Goal: Information Seeking & Learning: Learn about a topic

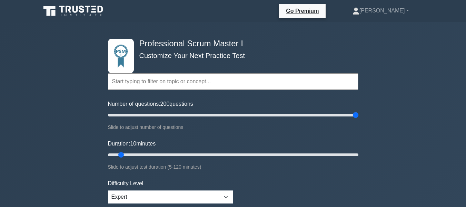
drag, startPoint x: 146, startPoint y: 123, endPoint x: 359, endPoint y: 125, distance: 213.0
type input "200"
click at [359, 119] on input "Number of questions: 200 questions" at bounding box center [233, 115] width 251 height 8
drag, startPoint x: 122, startPoint y: 153, endPoint x: 369, endPoint y: 155, distance: 247.8
type input "120"
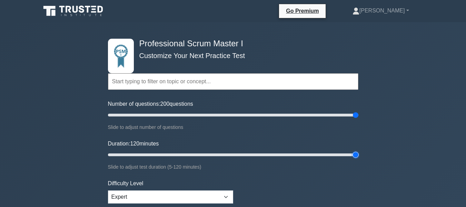
click at [359, 155] on input "Duration: 120 minutes" at bounding box center [233, 155] width 251 height 8
click at [124, 81] on input "text" at bounding box center [233, 81] width 251 height 17
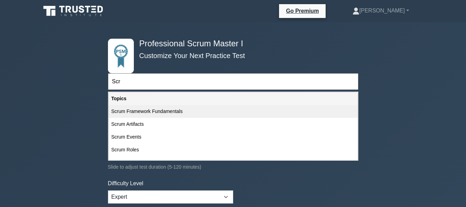
type input "Scr"
click at [139, 110] on div "Scrum Framework Fundamentals" at bounding box center [233, 111] width 249 height 13
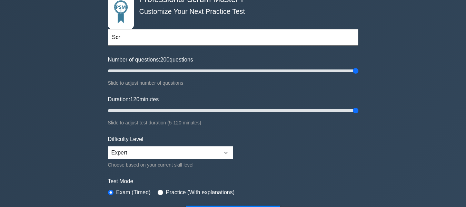
scroll to position [69, 0]
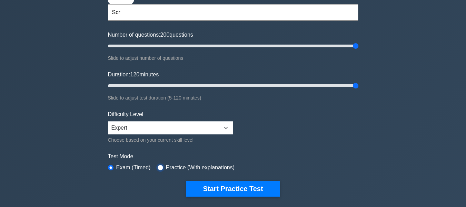
click at [160, 165] on input "radio" at bounding box center [161, 168] width 6 height 6
radio input "true"
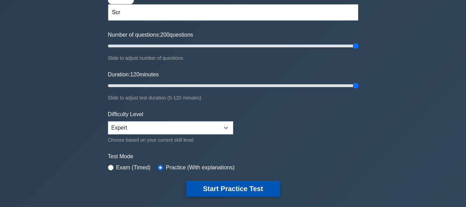
click at [225, 186] on button "Start Practice Test" at bounding box center [232, 189] width 93 height 16
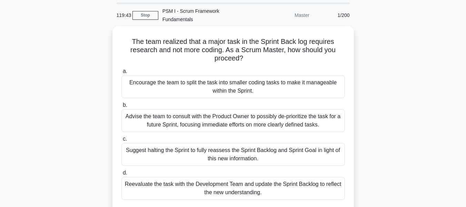
scroll to position [35, 0]
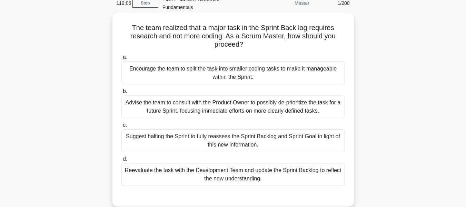
click at [199, 165] on div "Reevaluate the task with the Development Team and update the Sprint Backlog to …" at bounding box center [234, 174] width 224 height 23
click at [122, 161] on input "d. Reevaluate the task with the Development Team and update the Sprint Backlog …" at bounding box center [122, 159] width 0 height 4
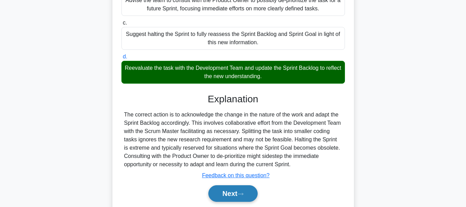
scroll to position [138, 0]
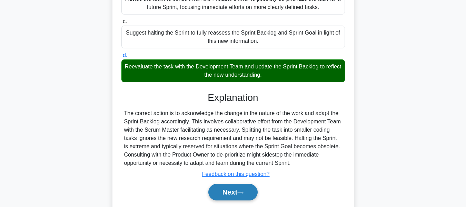
click at [225, 184] on button "Next" at bounding box center [232, 192] width 49 height 17
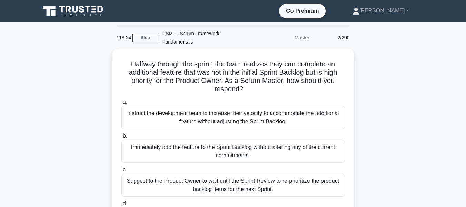
scroll to position [35, 0]
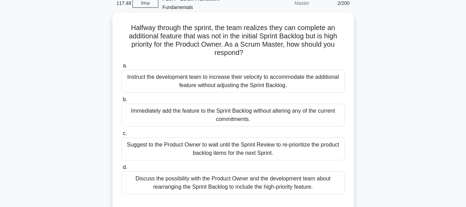
click at [244, 176] on div "Discuss the possibility with the Product Owner and the development team about r…" at bounding box center [234, 182] width 224 height 23
click at [122, 169] on input "d. Discuss the possibility with the Product Owner and the development team abou…" at bounding box center [122, 167] width 0 height 4
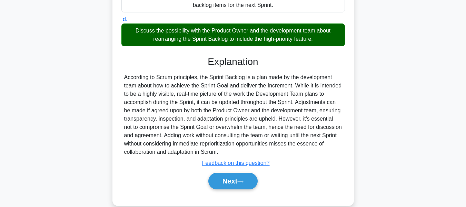
scroll to position [186, 0]
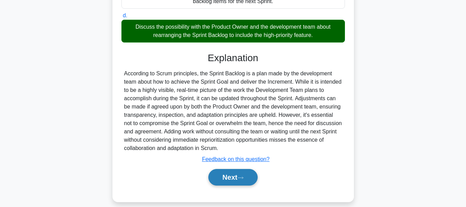
click at [230, 169] on button "Next" at bounding box center [232, 177] width 49 height 17
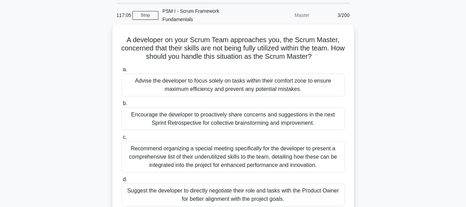
scroll to position [35, 0]
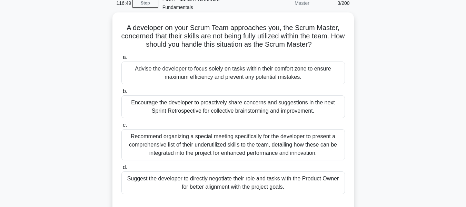
click at [173, 99] on div "Encourage the developer to proactively share concerns and suggestions in the ne…" at bounding box center [234, 106] width 224 height 23
click at [122, 94] on input "b. Encourage the developer to proactively share concerns and suggestions in the…" at bounding box center [122, 91] width 0 height 4
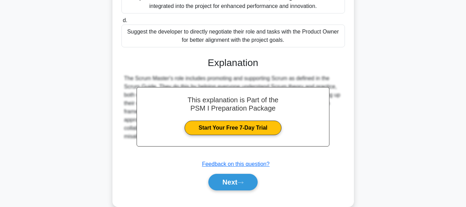
scroll to position [186, 0]
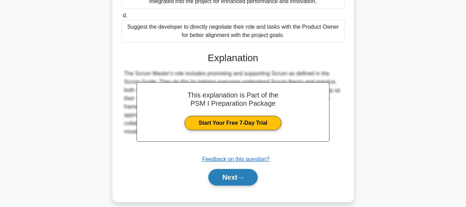
click at [225, 169] on button "Next" at bounding box center [232, 177] width 49 height 17
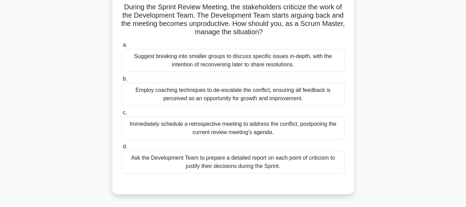
scroll to position [69, 0]
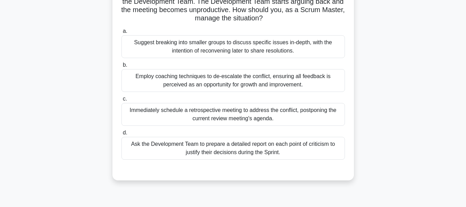
click at [183, 73] on div "Employ coaching techniques to de-escalate the conflict, ensuring all feedback i…" at bounding box center [234, 80] width 224 height 23
click at [150, 70] on div "Employ coaching techniques to de-escalate the conflict, ensuring all feedback i…" at bounding box center [234, 80] width 224 height 23
click at [167, 74] on div "Employ coaching techniques to de-escalate the conflict, ensuring all feedback i…" at bounding box center [234, 80] width 224 height 23
click at [122, 67] on input "b. Employ coaching techniques to de-escalate the conflict, ensuring all feedbac…" at bounding box center [122, 65] width 0 height 4
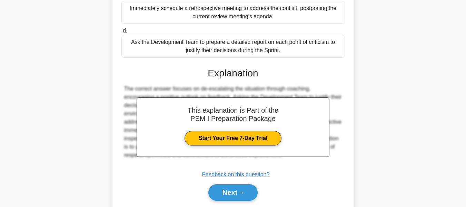
scroll to position [186, 0]
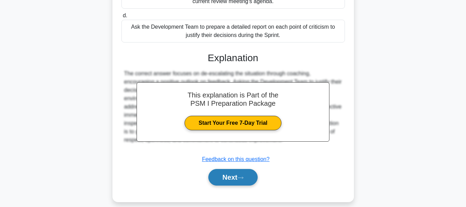
click at [225, 170] on button "Next" at bounding box center [232, 177] width 49 height 17
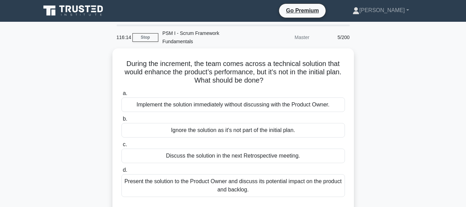
scroll to position [0, 0]
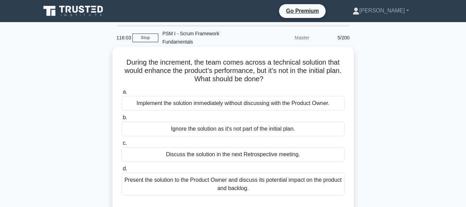
click at [236, 174] on div "Present the solution to the Product Owner and discuss its potential impact on t…" at bounding box center [234, 184] width 224 height 23
click at [122, 171] on input "d. Present the solution to the Product Owner and discuss its potential impact o…" at bounding box center [122, 168] width 0 height 4
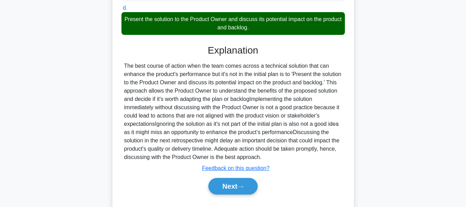
scroll to position [178, 0]
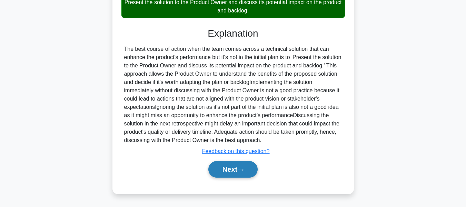
click at [225, 170] on button "Next" at bounding box center [232, 169] width 49 height 17
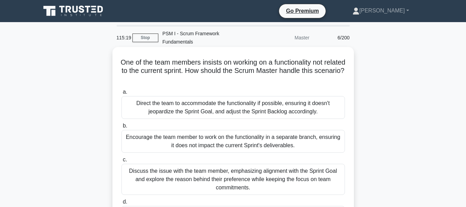
scroll to position [35, 0]
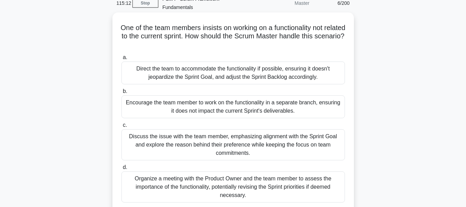
click at [215, 136] on div "Discuss the issue with the team member, emphasizing alignment with the Sprint G…" at bounding box center [234, 144] width 224 height 31
click at [122, 127] on input "c. Discuss the issue with the team member, emphasizing alignment with the Sprin…" at bounding box center [122, 125] width 0 height 4
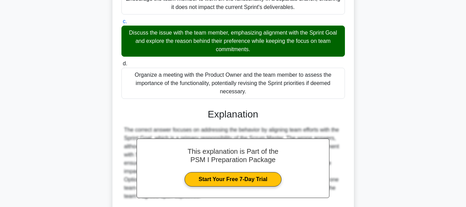
scroll to position [173, 0]
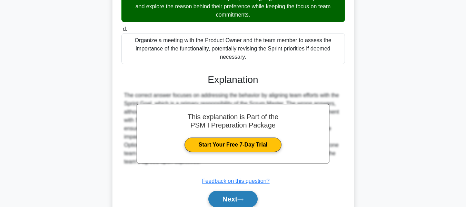
click at [231, 191] on button "Next" at bounding box center [232, 199] width 49 height 17
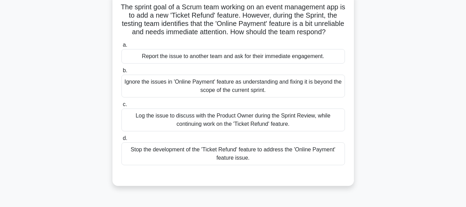
scroll to position [69, 0]
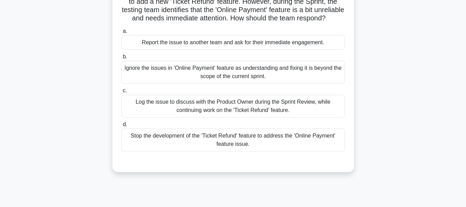
click at [222, 107] on div "Log the issue to discuss with the Product Owner during the Sprint Review, while…" at bounding box center [234, 106] width 224 height 23
click at [122, 93] on input "c. Log the issue to discuss with the Product Owner during the Sprint Review, wh…" at bounding box center [122, 90] width 0 height 4
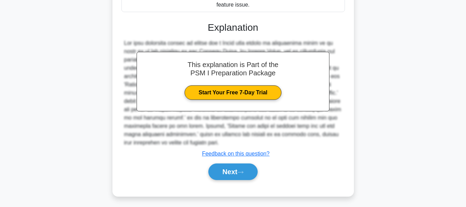
scroll to position [211, 0]
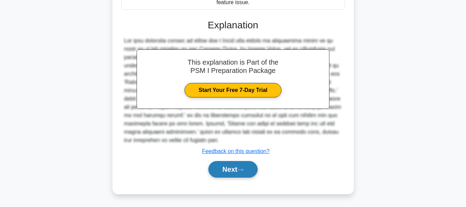
click at [220, 168] on button "Next" at bounding box center [232, 169] width 49 height 17
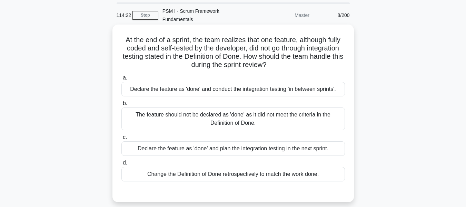
scroll to position [35, 0]
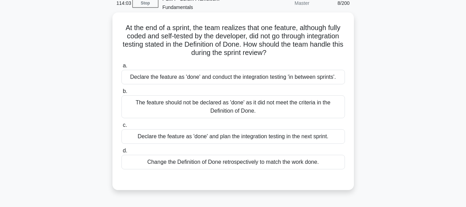
click at [173, 96] on div "The feature should not be declared as 'done' as it did not meet the criteria in…" at bounding box center [234, 106] width 224 height 23
click at [122, 94] on input "b. The feature should not be declared as 'done' as it did not meet the criteria…" at bounding box center [122, 91] width 0 height 4
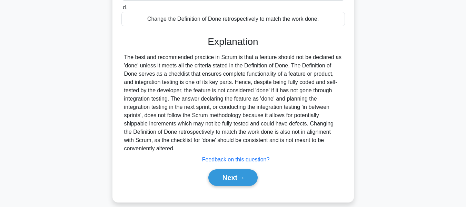
scroll to position [178, 0]
click at [225, 169] on button "Next" at bounding box center [232, 177] width 49 height 17
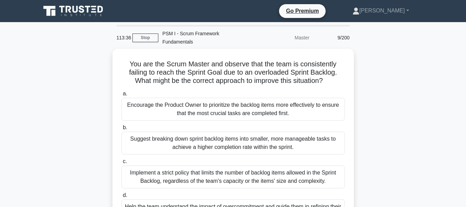
scroll to position [35, 0]
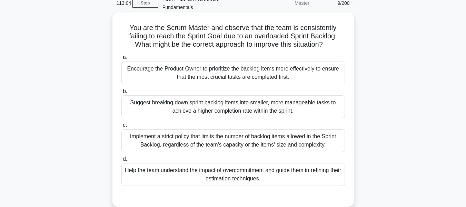
click at [221, 166] on div "Help the team understand the impact of overcommitment and guide them in refinin…" at bounding box center [234, 174] width 224 height 23
click at [122, 161] on input "d. Help the team understand the impact of overcommitment and guide them in refi…" at bounding box center [122, 159] width 0 height 4
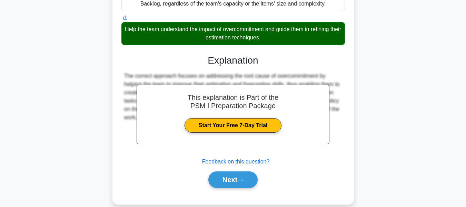
scroll to position [178, 0]
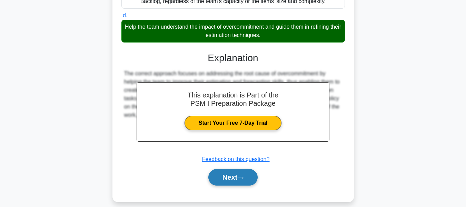
click at [225, 169] on button "Next" at bounding box center [232, 177] width 49 height 17
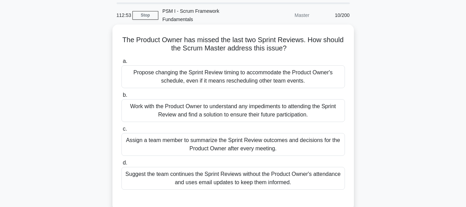
scroll to position [35, 0]
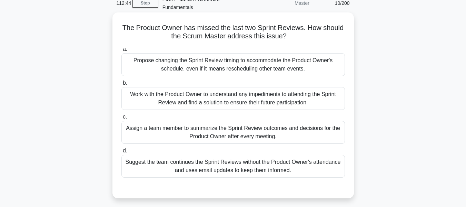
click at [191, 88] on div "Work with the Product Owner to understand any impediments to attending the Spri…" at bounding box center [234, 98] width 224 height 23
click at [122, 85] on input "b. Work with the Product Owner to understand any impediments to attending the S…" at bounding box center [122, 83] width 0 height 4
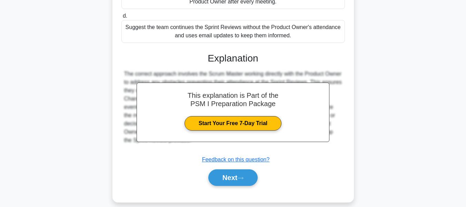
scroll to position [169, 0]
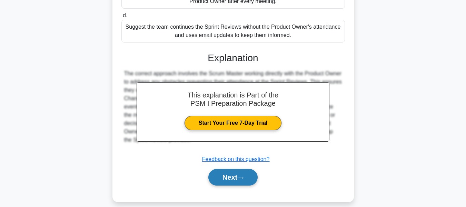
click at [227, 169] on button "Next" at bounding box center [232, 177] width 49 height 17
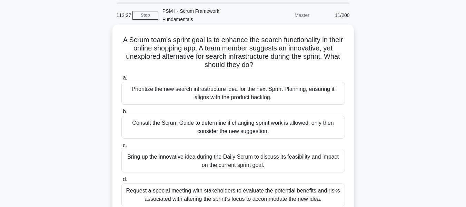
scroll to position [35, 0]
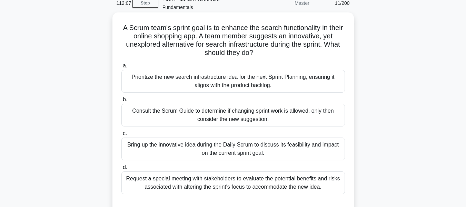
click at [214, 174] on div "Request a special meeting with stakeholders to evaluate the potential benefits …" at bounding box center [234, 182] width 224 height 23
click at [122, 169] on input "d. Request a special meeting with stakeholders to evaluate the potential benefi…" at bounding box center [122, 167] width 0 height 4
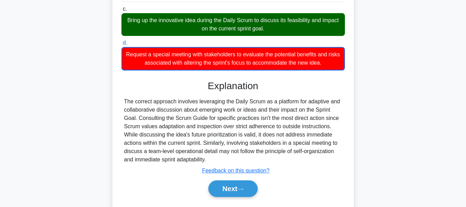
scroll to position [170, 0]
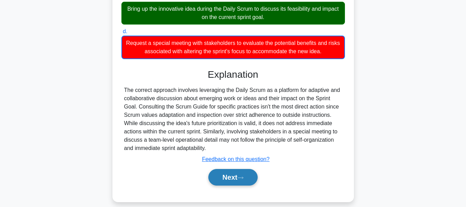
click at [225, 170] on button "Next" at bounding box center [232, 177] width 49 height 17
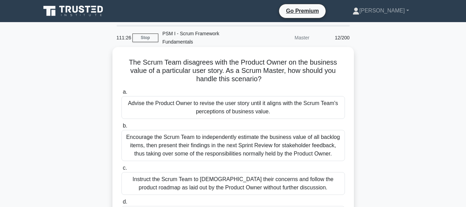
scroll to position [35, 0]
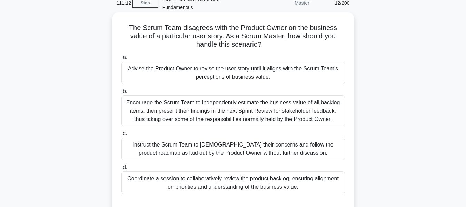
click at [210, 173] on div "Coordinate a session to collaboratively review the product backlog, ensuring al…" at bounding box center [234, 182] width 224 height 23
click at [122, 169] on input "d. Coordinate a session to collaboratively review the product backlog, ensuring…" at bounding box center [122, 167] width 0 height 4
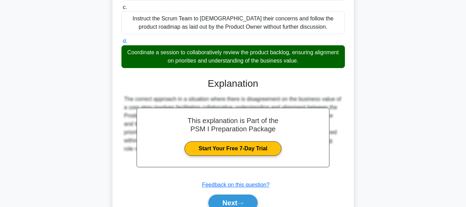
scroll to position [173, 0]
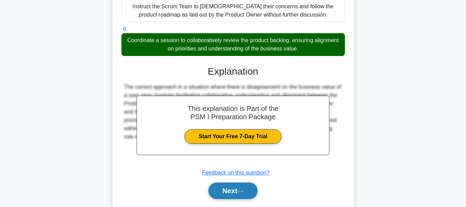
click at [228, 182] on button "Next" at bounding box center [232, 190] width 49 height 17
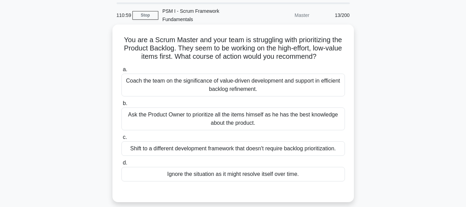
scroll to position [35, 0]
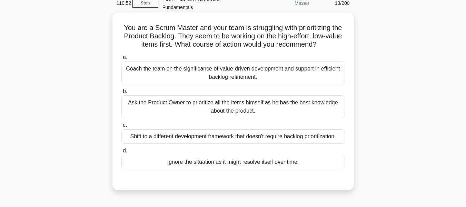
click at [173, 65] on div "Coach the team on the significance of value-driven development and support in e…" at bounding box center [234, 72] width 224 height 23
click at [122, 60] on input "a. Coach the team on the significance of value-driven development and support i…" at bounding box center [122, 57] width 0 height 4
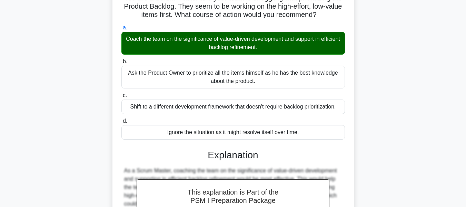
scroll to position [169, 0]
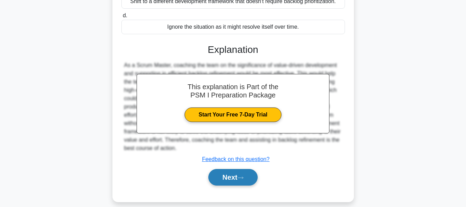
click at [230, 169] on button "Next" at bounding box center [232, 177] width 49 height 17
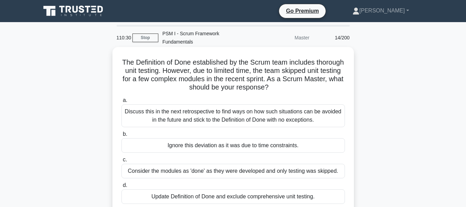
scroll to position [35, 0]
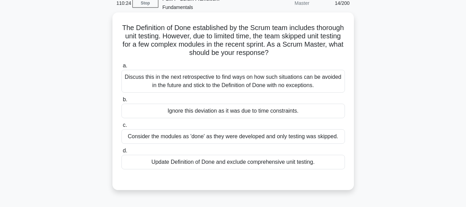
click at [213, 72] on div "Discuss this in the next retrospective to find ways on how such situations can …" at bounding box center [234, 81] width 224 height 23
click at [122, 68] on input "a. Discuss this in the next retrospective to find ways on how such situations c…" at bounding box center [122, 66] width 0 height 4
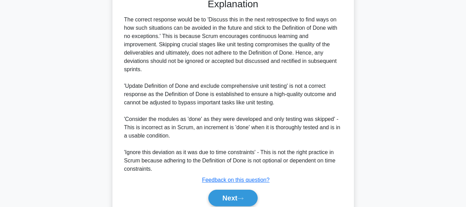
scroll to position [227, 0]
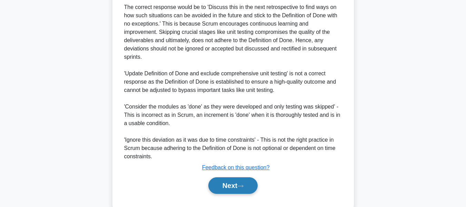
click at [232, 177] on button "Next" at bounding box center [232, 185] width 49 height 17
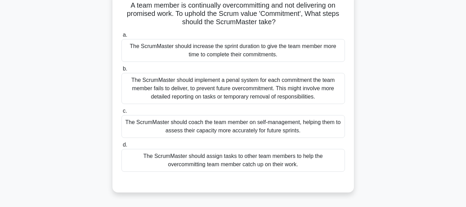
scroll to position [69, 0]
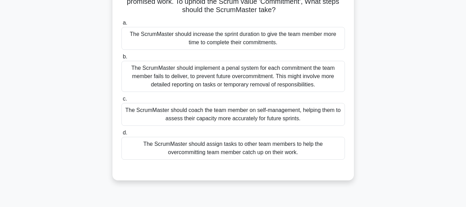
click at [221, 107] on div "The ScrumMaster should coach the team member on self-management, helping them t…" at bounding box center [234, 114] width 224 height 23
click at [175, 105] on div "The ScrumMaster should coach the team member on self-management, helping them t…" at bounding box center [234, 114] width 224 height 23
click at [122, 101] on input "c. The ScrumMaster should coach the team member on self-management, helping the…" at bounding box center [122, 99] width 0 height 4
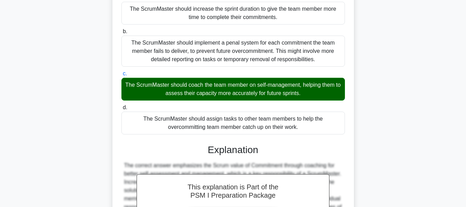
scroll to position [186, 0]
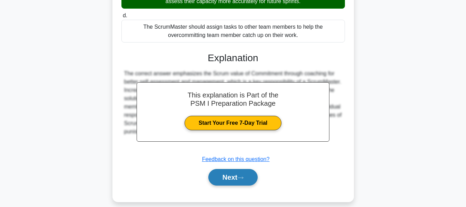
click at [227, 169] on button "Next" at bounding box center [232, 177] width 49 height 17
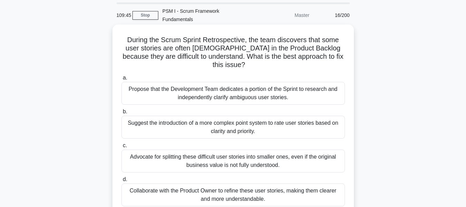
scroll to position [35, 0]
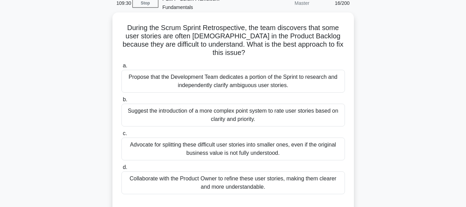
click at [214, 172] on div "Collaborate with the Product Owner to refine these user stories, making them cl…" at bounding box center [234, 182] width 224 height 23
click at [122, 169] on input "d. Collaborate with the Product Owner to refine these user stories, making them…" at bounding box center [122, 167] width 0 height 4
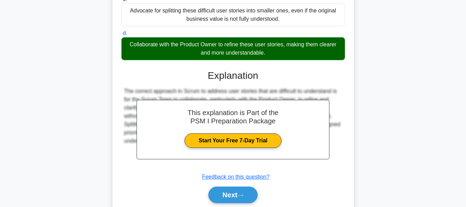
scroll to position [173, 0]
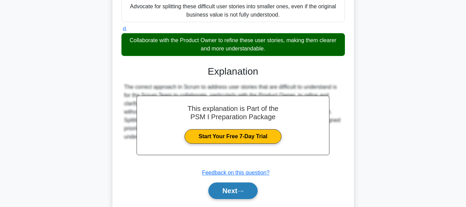
click at [229, 184] on button "Next" at bounding box center [232, 190] width 49 height 17
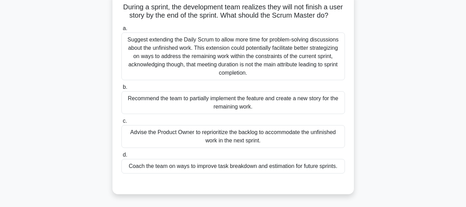
scroll to position [69, 0]
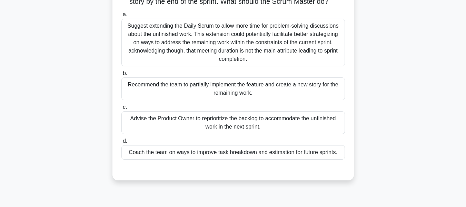
click at [193, 152] on div "Coach the team on ways to improve task breakdown and estimation for future spri…" at bounding box center [234, 152] width 224 height 14
click at [122, 143] on input "d. Coach the team on ways to improve task breakdown and estimation for future s…" at bounding box center [122, 141] width 0 height 4
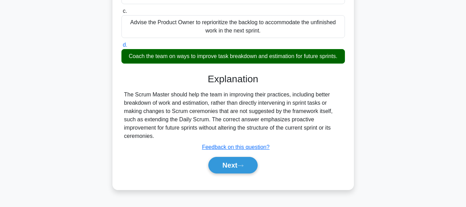
scroll to position [166, 0]
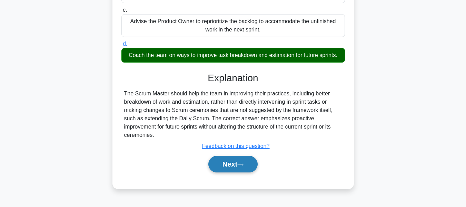
click at [237, 169] on button "Next" at bounding box center [232, 164] width 49 height 17
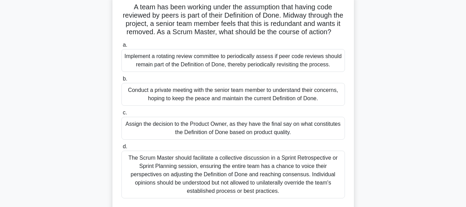
scroll to position [69, 0]
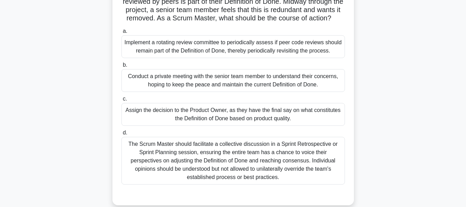
click at [255, 159] on div "The Scrum Master should facilitate a collective discussion in a Sprint Retrospe…" at bounding box center [234, 161] width 224 height 48
click at [122, 135] on input "d. The Scrum Master should facilitate a collective discussion in a Sprint Retro…" at bounding box center [122, 132] width 0 height 4
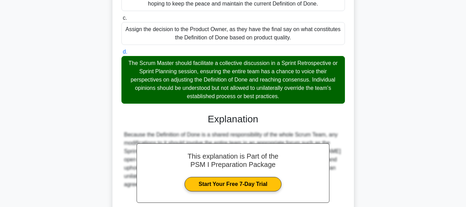
scroll to position [207, 0]
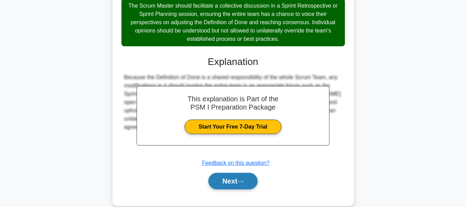
click at [226, 180] on button "Next" at bounding box center [232, 181] width 49 height 17
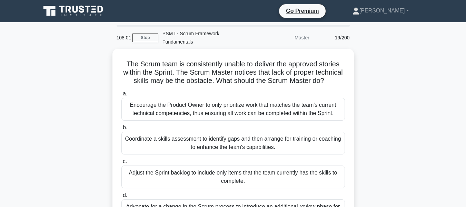
scroll to position [35, 0]
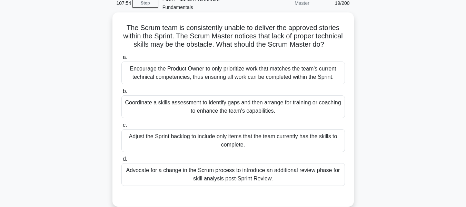
click at [210, 103] on div "Coordinate a skills assessment to identify gaps and then arrange for training o…" at bounding box center [234, 106] width 224 height 23
click at [122, 94] on input "b. Coordinate a skills assessment to identify gaps and then arrange for trainin…" at bounding box center [122, 91] width 0 height 4
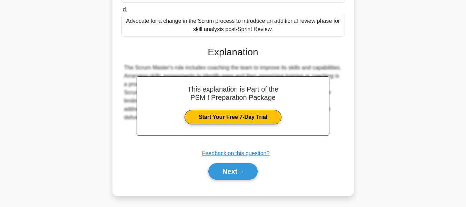
scroll to position [186, 0]
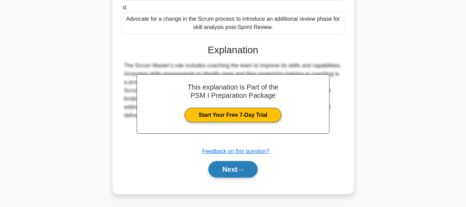
click at [226, 169] on button "Next" at bounding box center [232, 169] width 49 height 17
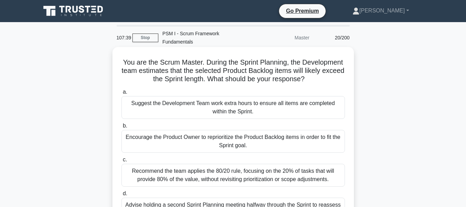
scroll to position [35, 0]
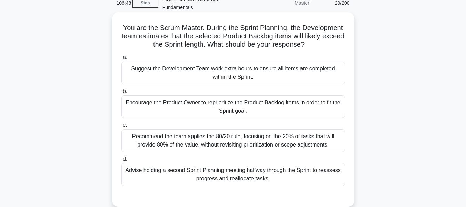
click at [171, 164] on div "Advise holding a second Sprint Planning meeting halfway through the Sprint to r…" at bounding box center [234, 174] width 224 height 23
click at [122, 161] on input "d. Advise holding a second Sprint Planning meeting halfway through the Sprint t…" at bounding box center [122, 159] width 0 height 4
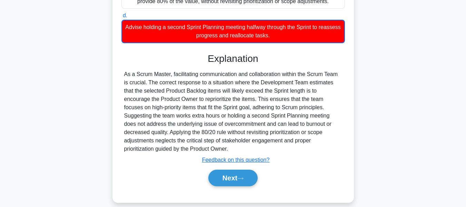
scroll to position [178, 0]
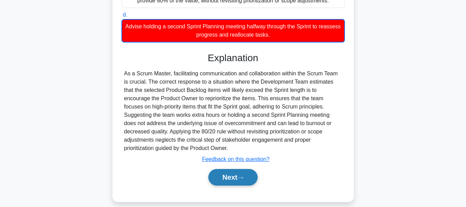
click at [226, 171] on button "Next" at bounding box center [232, 177] width 49 height 17
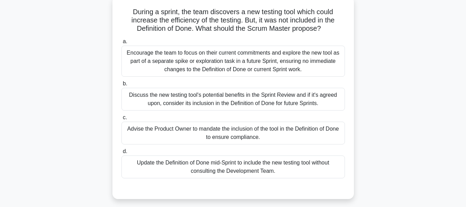
scroll to position [62, 0]
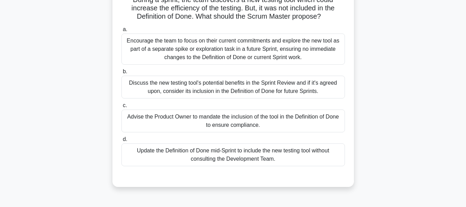
click at [159, 80] on div "Discuss the new testing tool's potential benefits in the Sprint Review and if i…" at bounding box center [234, 87] width 224 height 23
click at [122, 74] on input "b. Discuss the new testing tool's potential benefits in the Sprint Review and i…" at bounding box center [122, 71] width 0 height 4
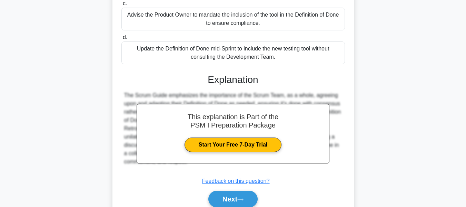
scroll to position [186, 0]
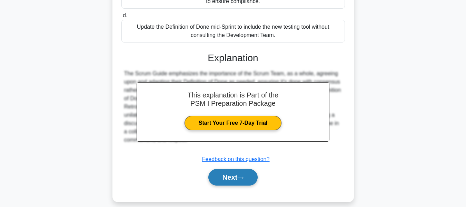
click at [219, 169] on button "Next" at bounding box center [232, 177] width 49 height 17
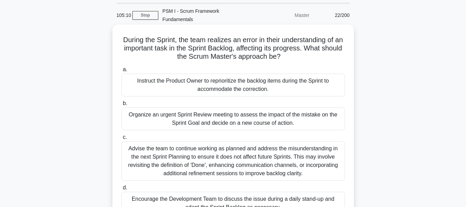
scroll to position [35, 0]
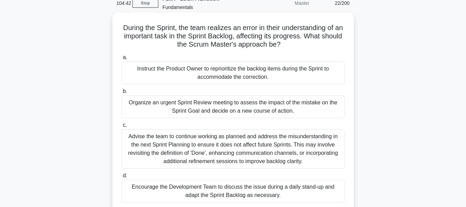
click at [186, 95] on div "Organize an urgent Sprint Review meeting to assess the impact of the mistake on…" at bounding box center [234, 106] width 224 height 23
click at [122, 94] on input "b. Organize an urgent Sprint Review meeting to assess the impact of the mistake…" at bounding box center [122, 91] width 0 height 4
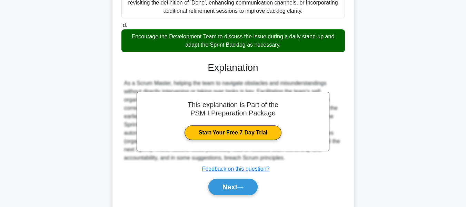
scroll to position [195, 0]
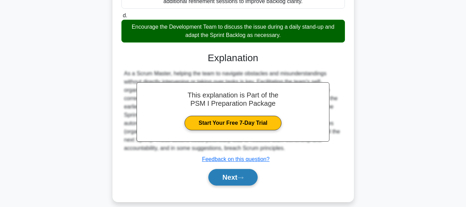
click at [223, 169] on button "Next" at bounding box center [232, 177] width 49 height 17
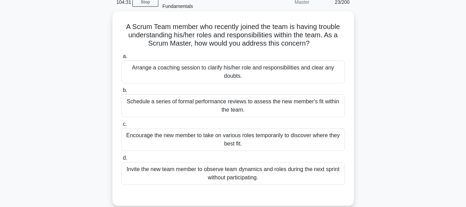
scroll to position [28, 0]
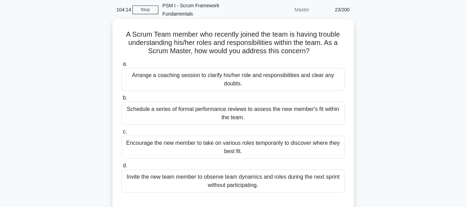
click at [166, 68] on div "Arrange a coaching session to clarify his/her role and responsibilities and cle…" at bounding box center [234, 79] width 224 height 23
click at [122, 66] on input "a. Arrange a coaching session to clarify his/her role and responsibilities and …" at bounding box center [122, 64] width 0 height 4
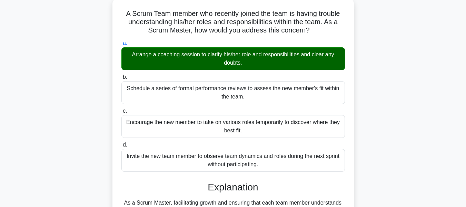
scroll to position [166, 0]
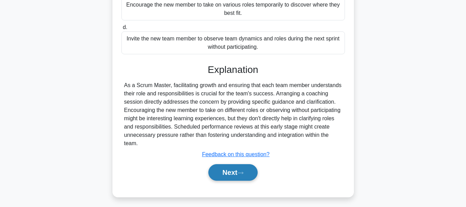
click at [227, 164] on button "Next" at bounding box center [232, 172] width 49 height 17
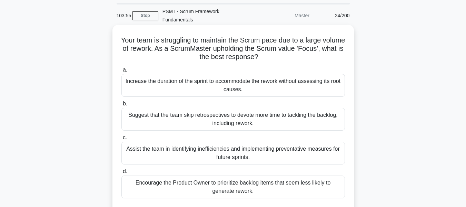
scroll to position [35, 0]
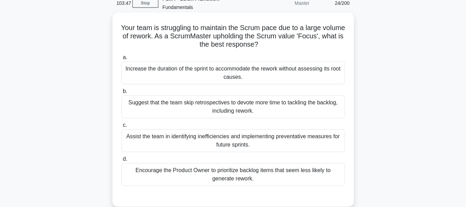
click at [166, 132] on div "Assist the team in identifying inefficiencies and implementing preventative mea…" at bounding box center [234, 140] width 224 height 23
click at [122, 127] on input "c. Assist the team in identifying inefficiencies and implementing preventative …" at bounding box center [122, 125] width 0 height 4
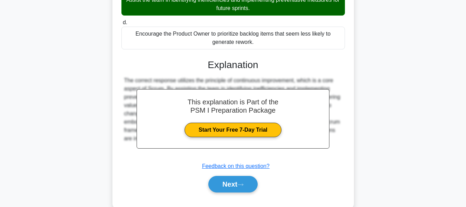
scroll to position [173, 0]
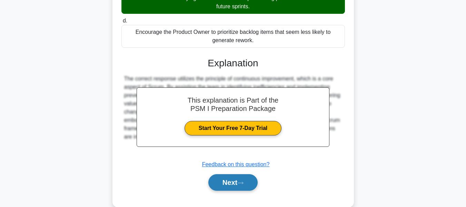
click at [229, 174] on button "Next" at bounding box center [232, 182] width 49 height 17
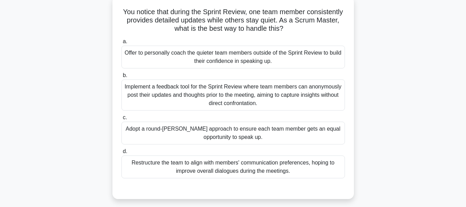
scroll to position [62, 0]
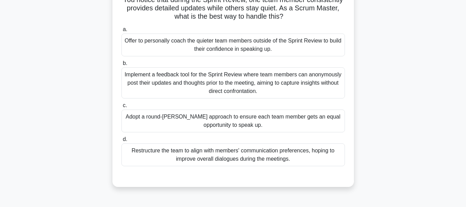
click at [177, 109] on div "Adopt a round-[PERSON_NAME] approach to ensure each team member gets an equal o…" at bounding box center [234, 120] width 224 height 23
click at [122, 108] on input "c. Adopt a round-[PERSON_NAME] approach to ensure each team member gets an equa…" at bounding box center [122, 105] width 0 height 4
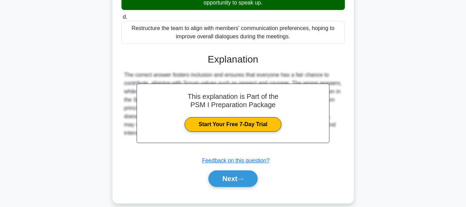
scroll to position [186, 0]
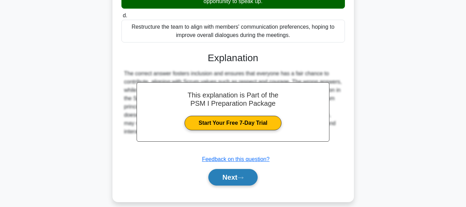
click at [233, 169] on button "Next" at bounding box center [232, 177] width 49 height 17
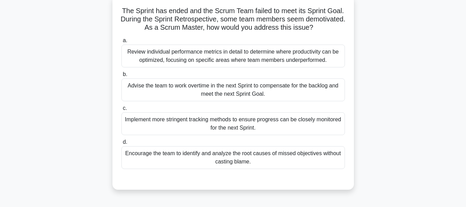
scroll to position [28, 0]
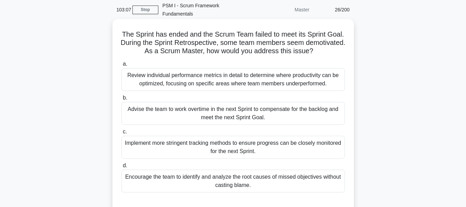
click at [226, 173] on div "Encourage the team to identify and analyze the root causes of missed objectives…" at bounding box center [234, 180] width 224 height 23
click at [122, 168] on input "d. Encourage the team to identify and analyze the root causes of missed objecti…" at bounding box center [122, 165] width 0 height 4
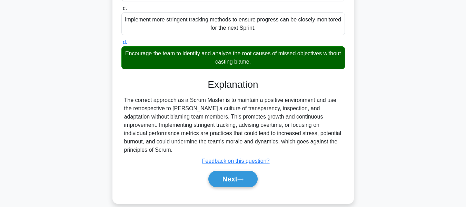
scroll to position [166, 0]
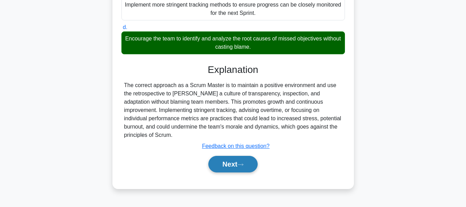
click at [222, 156] on button "Next" at bounding box center [232, 164] width 49 height 17
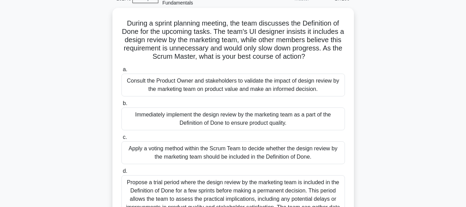
scroll to position [69, 0]
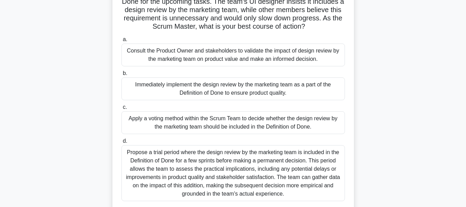
click at [199, 158] on div "Propose a trial period where the design review by the marketing team is include…" at bounding box center [234, 173] width 224 height 56
click at [122, 143] on input "d. Propose a trial period where the design review by the marketing team is incl…" at bounding box center [122, 141] width 0 height 4
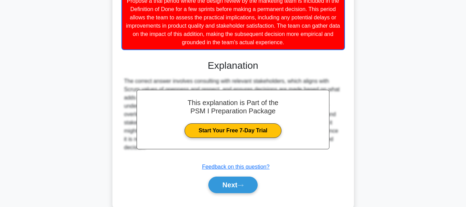
scroll to position [228, 0]
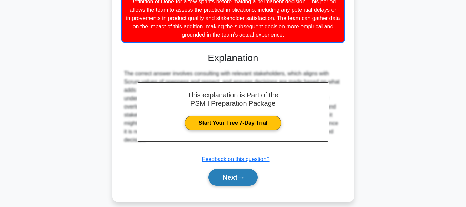
click at [233, 170] on button "Next" at bounding box center [232, 177] width 49 height 17
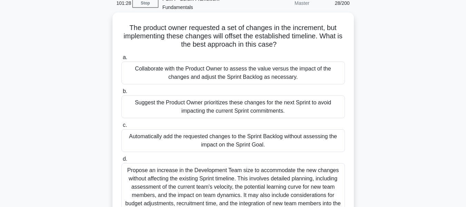
scroll to position [69, 0]
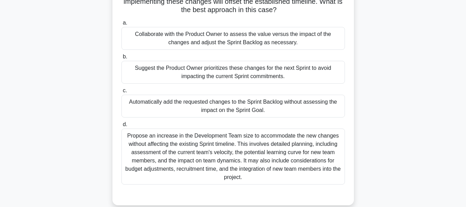
click at [247, 32] on div "Collaborate with the Product Owner to assess the value versus the impact of the…" at bounding box center [234, 38] width 224 height 23
click at [122, 25] on input "a. Collaborate with the Product Owner to assess the value versus the impact of …" at bounding box center [122, 23] width 0 height 4
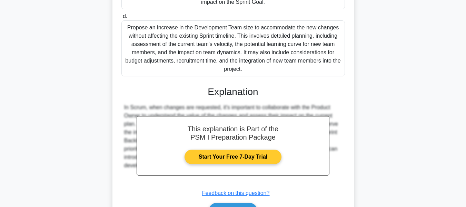
scroll to position [207, 0]
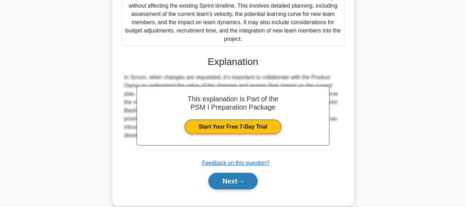
click at [233, 173] on button "Next" at bounding box center [232, 181] width 49 height 17
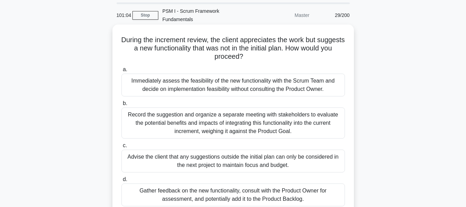
scroll to position [35, 0]
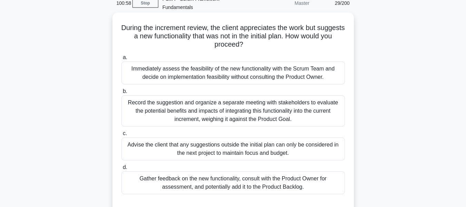
click at [206, 175] on div "Gather feedback on the new functionality, consult with the Product Owner for as…" at bounding box center [234, 182] width 224 height 23
click at [122, 169] on input "d. Gather feedback on the new functionality, consult with the Product Owner for…" at bounding box center [122, 167] width 0 height 4
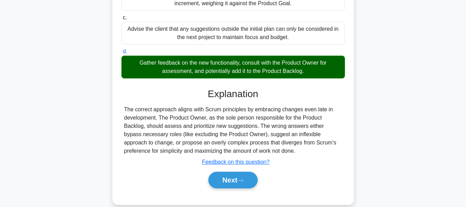
scroll to position [166, 0]
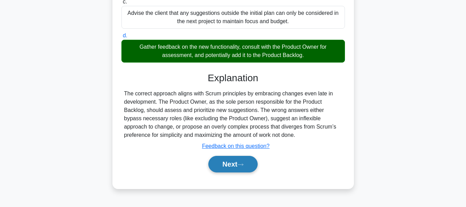
click at [231, 159] on button "Next" at bounding box center [232, 164] width 49 height 17
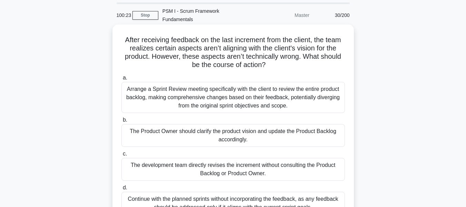
scroll to position [35, 0]
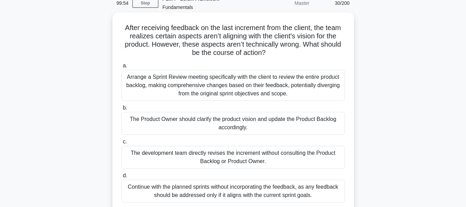
click at [184, 114] on div "The Product Owner should clarify the product vision and update the Product Back…" at bounding box center [234, 123] width 224 height 23
click at [122, 110] on input "b. The Product Owner should clarify the product vision and update the Product B…" at bounding box center [122, 108] width 0 height 4
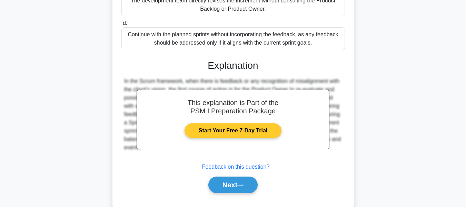
scroll to position [194, 0]
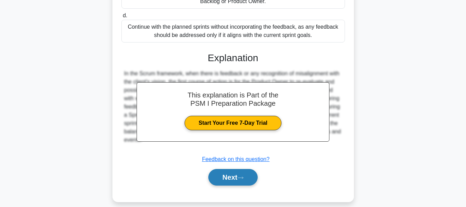
click at [230, 169] on button "Next" at bounding box center [232, 177] width 49 height 17
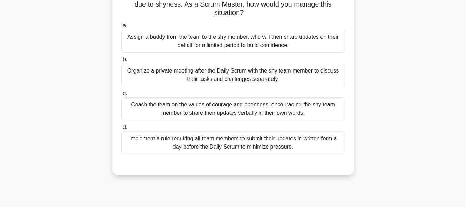
scroll to position [69, 0]
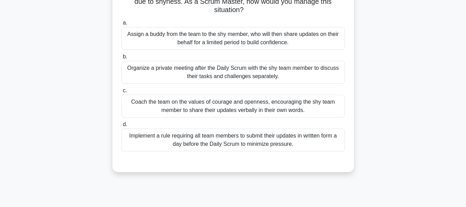
click at [187, 101] on div "Coach the team on the values of courage and openness, encouraging the shy team …" at bounding box center [234, 106] width 224 height 23
click at [122, 93] on input "c. Coach the team on the values of courage and openness, encouraging the shy te…" at bounding box center [122, 90] width 0 height 4
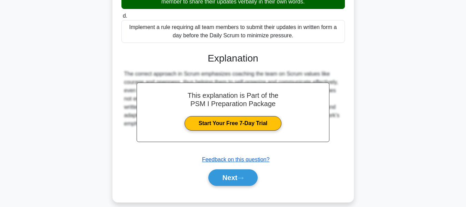
scroll to position [178, 0]
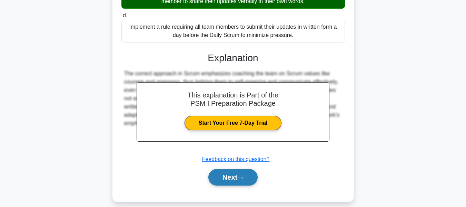
click at [216, 169] on button "Next" at bounding box center [232, 177] width 49 height 17
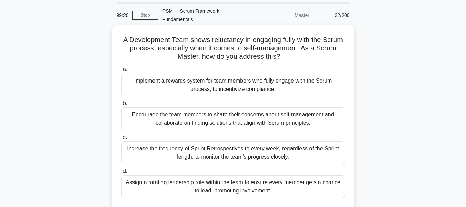
scroll to position [35, 0]
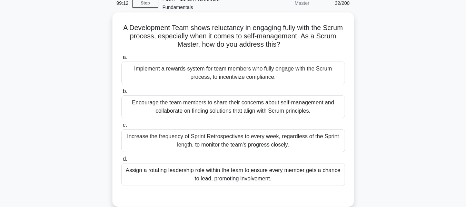
click at [172, 98] on div "Encourage the team members to share their concerns about self-management and co…" at bounding box center [234, 106] width 224 height 23
click at [122, 94] on input "b. Encourage the team members to share their concerns about self-management and…" at bounding box center [122, 91] width 0 height 4
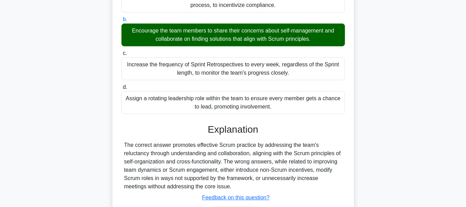
scroll to position [138, 0]
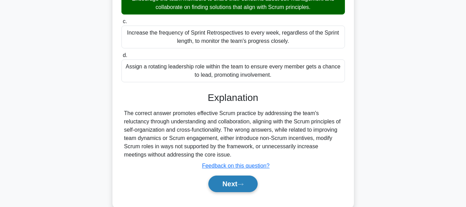
click at [230, 175] on button "Next" at bounding box center [232, 183] width 49 height 17
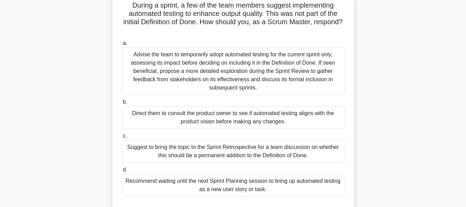
scroll to position [69, 0]
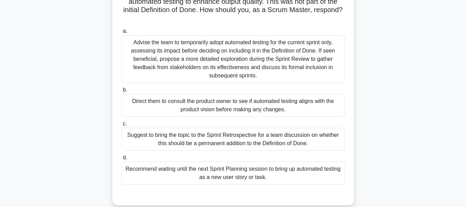
click at [207, 132] on div "Suggest to bring the topic to the Sprint Retrospective for a team discussion on…" at bounding box center [234, 139] width 224 height 23
click at [122, 126] on input "c. Suggest to bring the topic to the Sprint Retrospective for a team discussion…" at bounding box center [122, 124] width 0 height 4
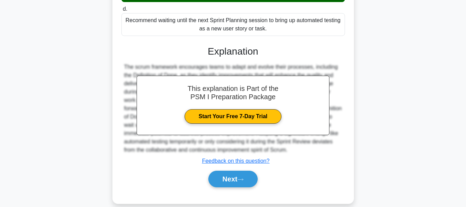
scroll to position [219, 0]
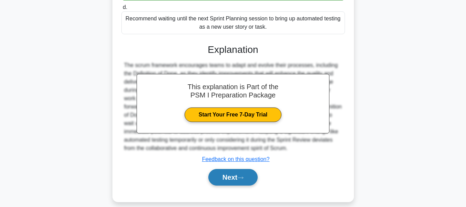
click at [229, 169] on button "Next" at bounding box center [232, 177] width 49 height 17
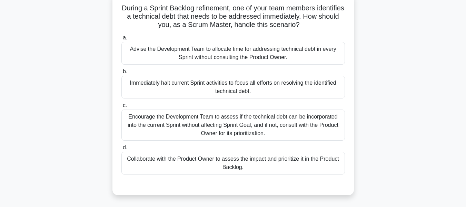
scroll to position [69, 0]
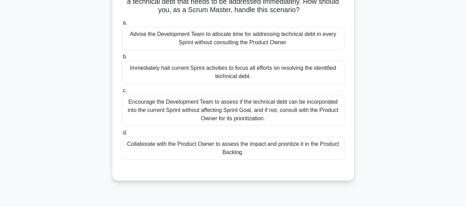
click at [224, 138] on div "Collaborate with the Product Owner to assess the impact and prioritize it in th…" at bounding box center [234, 148] width 224 height 23
click at [122, 135] on input "d. Collaborate with the Product Owner to assess the impact and prioritize it in…" at bounding box center [122, 132] width 0 height 4
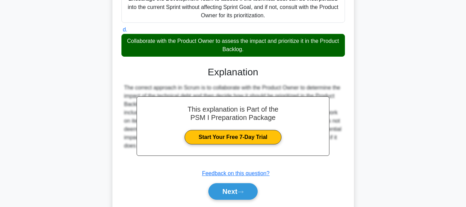
scroll to position [173, 0]
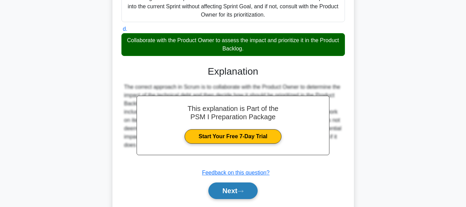
click at [229, 182] on button "Next" at bounding box center [232, 190] width 49 height 17
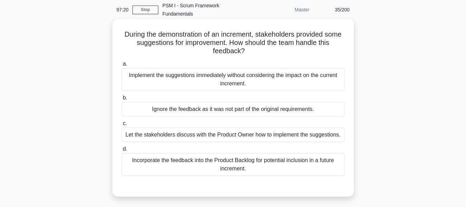
scroll to position [0, 0]
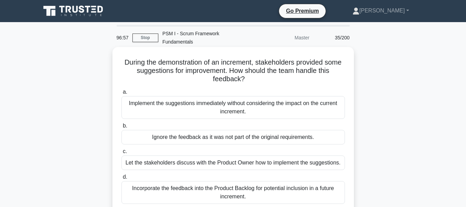
click at [222, 184] on div "Incorporate the feedback into the Product Backlog for potential inclusion in a …" at bounding box center [234, 192] width 224 height 23
click at [122, 179] on input "d. Incorporate the feedback into the Product Backlog for potential inclusion in…" at bounding box center [122, 177] width 0 height 4
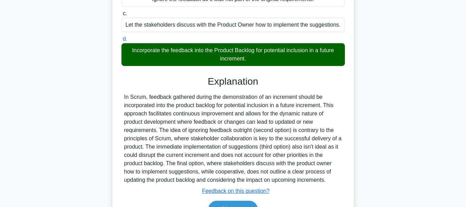
scroll to position [138, 0]
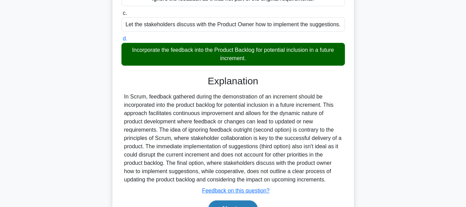
click at [230, 200] on button "Next" at bounding box center [232, 208] width 49 height 17
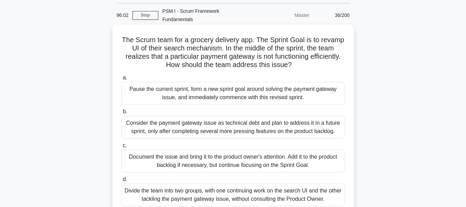
scroll to position [35, 0]
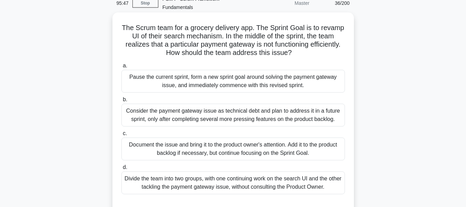
click at [172, 142] on div "Document the issue and bring it to the product owner's attention. Add it to the…" at bounding box center [234, 148] width 224 height 23
click at [122, 136] on input "c. Document the issue and bring it to the product owner's attention. Add it to …" at bounding box center [122, 133] width 0 height 4
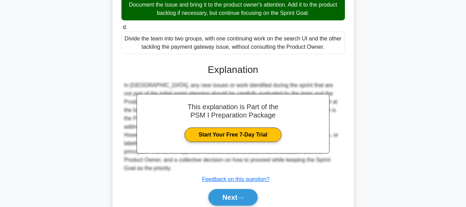
scroll to position [186, 0]
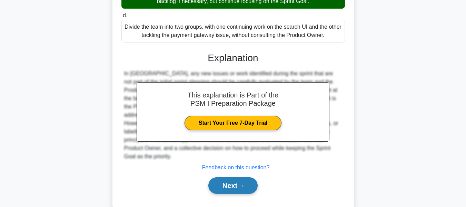
click at [226, 177] on button "Next" at bounding box center [232, 185] width 49 height 17
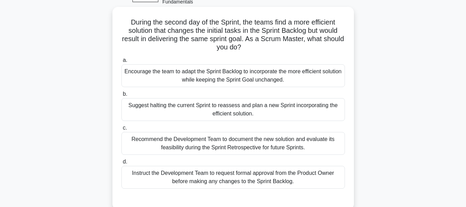
scroll to position [28, 0]
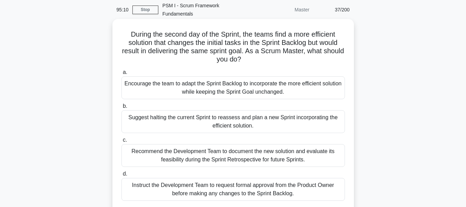
click at [184, 147] on div "Recommend the Development Team to document the new solution and evaluate its fe…" at bounding box center [234, 155] width 224 height 23
click at [122, 142] on input "c. Recommend the Development Team to document the new solution and evaluate its…" at bounding box center [122, 140] width 0 height 4
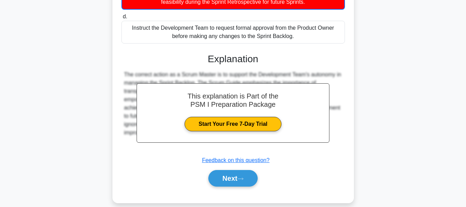
scroll to position [187, 0]
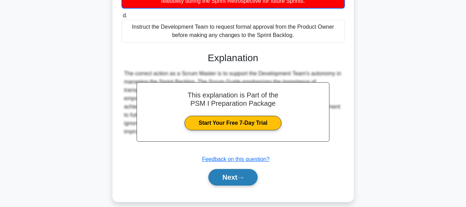
click at [225, 169] on button "Next" at bounding box center [232, 177] width 49 height 17
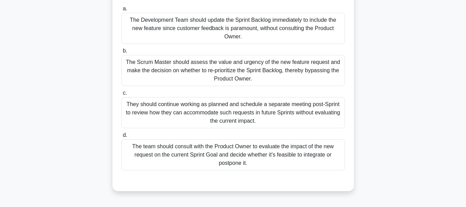
scroll to position [104, 0]
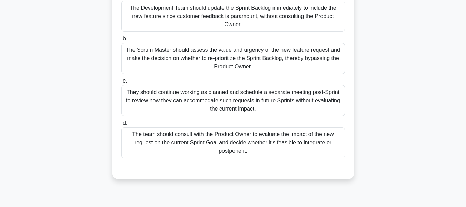
click at [226, 144] on div "The team should consult with the Product Owner to evaluate the impact of the ne…" at bounding box center [234, 142] width 224 height 31
click at [122, 125] on input "d. The team should consult with the Product Owner to evaluate the impact of the…" at bounding box center [122, 123] width 0 height 4
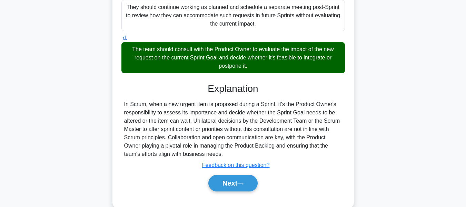
scroll to position [203, 0]
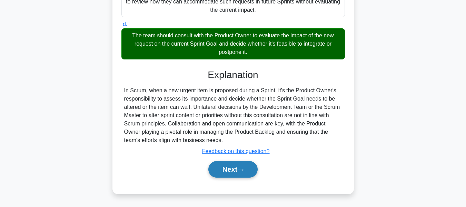
click at [221, 169] on button "Next" at bounding box center [232, 169] width 49 height 17
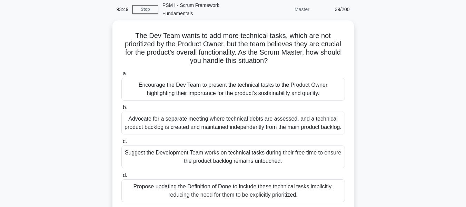
scroll to position [28, 0]
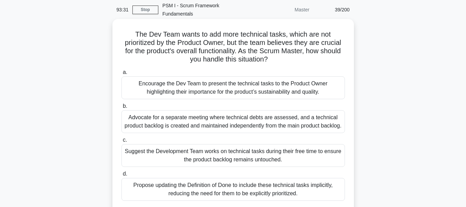
click at [219, 79] on div "Encourage the Dev Team to present the technical tasks to the Product Owner high…" at bounding box center [234, 87] width 224 height 23
click at [122, 75] on input "a. Encourage the Dev Team to present the technical tasks to the Product Owner h…" at bounding box center [122, 72] width 0 height 4
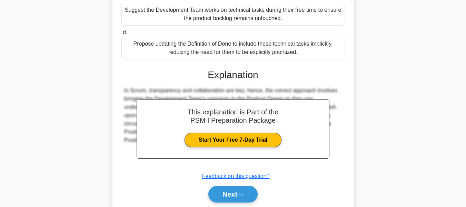
scroll to position [194, 0]
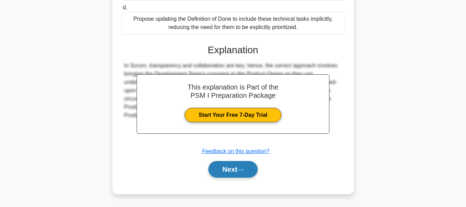
click at [235, 167] on button "Next" at bounding box center [232, 169] width 49 height 17
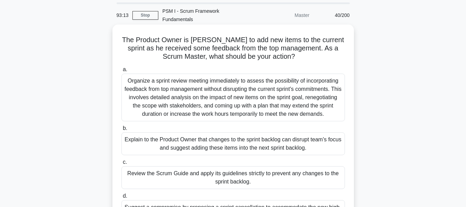
scroll to position [35, 0]
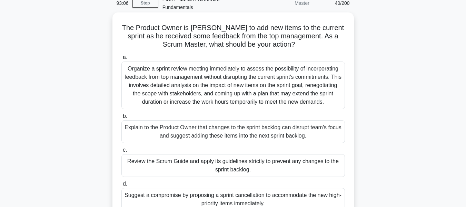
click at [203, 123] on div "Explain to the Product Owner that changes to the sprint backlog can disrupt tea…" at bounding box center [234, 131] width 224 height 23
click at [122, 118] on input "b. Explain to the Product Owner that changes to the sprint backlog can disrupt …" at bounding box center [122, 116] width 0 height 4
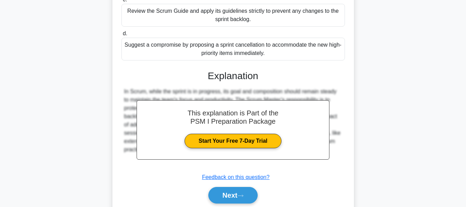
scroll to position [203, 0]
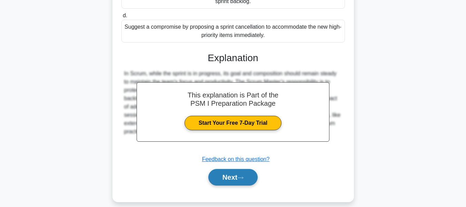
click at [230, 171] on button "Next" at bounding box center [232, 177] width 49 height 17
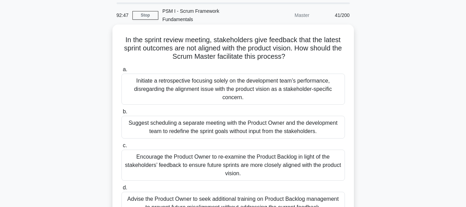
scroll to position [35, 0]
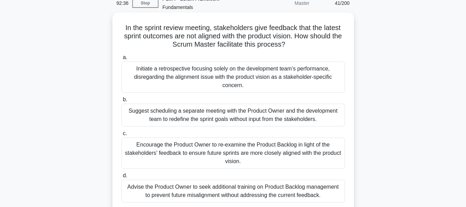
click at [164, 140] on div "Encourage the Product Owner to re-examine the Product Backlog in light of the s…" at bounding box center [234, 152] width 224 height 31
click at [122, 136] on input "c. Encourage the Product Owner to re-examine the Product Backlog in light of th…" at bounding box center [122, 133] width 0 height 4
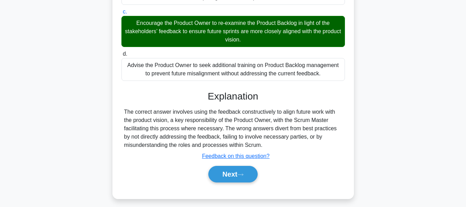
scroll to position [166, 0]
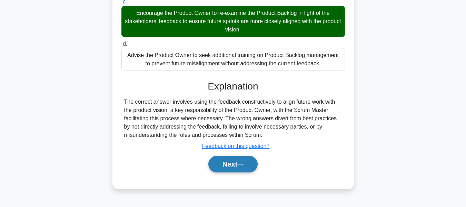
click at [230, 156] on button "Next" at bounding box center [232, 164] width 49 height 17
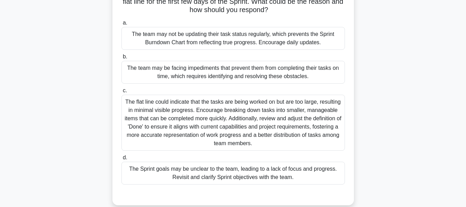
scroll to position [35, 0]
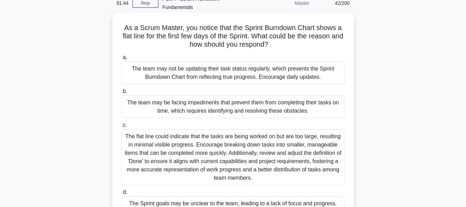
click at [176, 62] on div "The team may not be updating their task status regularly, which prevents the Sp…" at bounding box center [234, 72] width 224 height 23
click at [122, 60] on input "a. The team may not be updating their task status regularly, which prevents the…" at bounding box center [122, 57] width 0 height 4
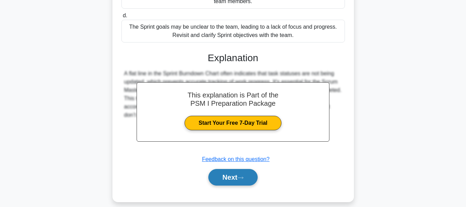
click at [225, 170] on button "Next" at bounding box center [232, 177] width 49 height 17
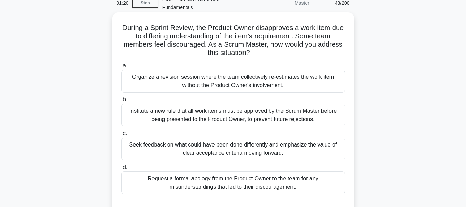
click at [203, 138] on div "Seek feedback on what could have been done differently and emphasize the value …" at bounding box center [234, 148] width 224 height 23
click at [122, 136] on input "c. Seek feedback on what could have been done differently and emphasize the val…" at bounding box center [122, 133] width 0 height 4
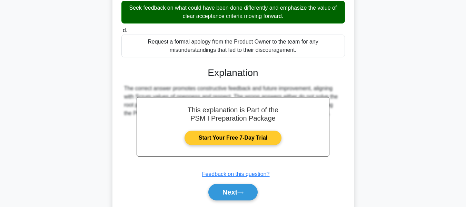
scroll to position [173, 0]
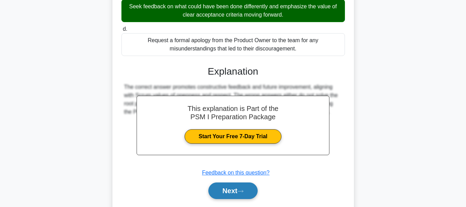
click at [219, 182] on button "Next" at bounding box center [232, 190] width 49 height 17
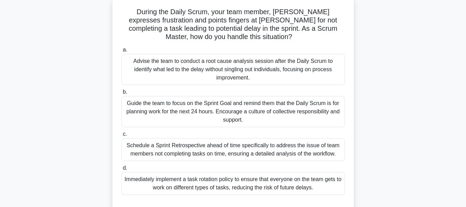
scroll to position [62, 0]
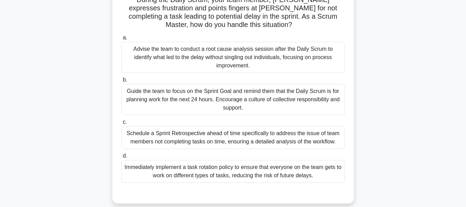
click at [167, 84] on div "Guide the team to focus on the Sprint Goal and remind them that the Daily Scrum…" at bounding box center [234, 99] width 224 height 31
click at [122, 80] on input "b. Guide the team to focus on the Sprint Goal and remind them that the Daily Sc…" at bounding box center [122, 80] width 0 height 4
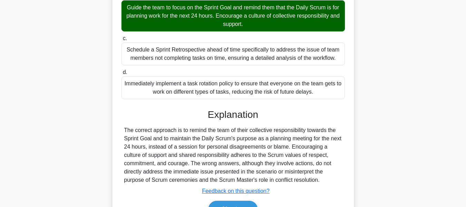
scroll to position [169, 0]
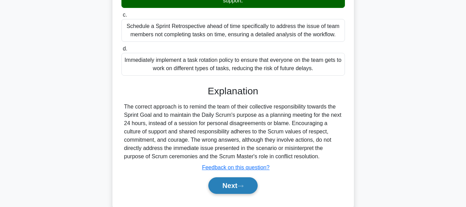
click at [232, 177] on button "Next" at bounding box center [232, 185] width 49 height 17
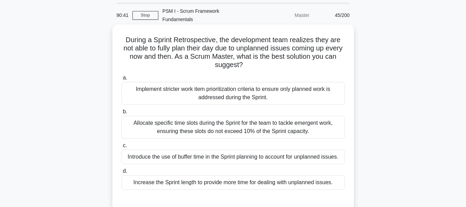
scroll to position [35, 0]
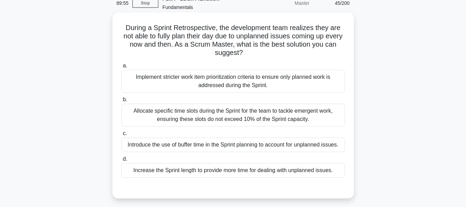
click at [274, 137] on div "Introduce the use of buffer time in the Sprint planning to account for unplanne…" at bounding box center [234, 144] width 224 height 14
click at [212, 137] on div "Introduce the use of buffer time in the Sprint planning to account for unplanne…" at bounding box center [234, 144] width 224 height 14
click at [144, 137] on div "Introduce the use of buffer time in the Sprint planning to account for unplanne…" at bounding box center [234, 144] width 224 height 14
click at [145, 137] on div "Introduce the use of buffer time in the Sprint planning to account for unplanne…" at bounding box center [234, 144] width 224 height 14
click at [122, 135] on input "c. Introduce the use of buffer time in the Sprint planning to account for unpla…" at bounding box center [122, 133] width 0 height 4
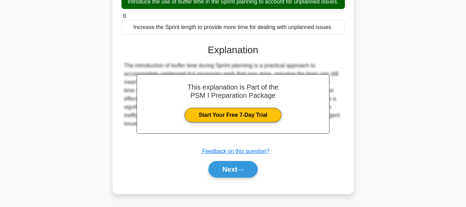
scroll to position [178, 0]
click at [227, 169] on button "Next" at bounding box center [232, 169] width 49 height 17
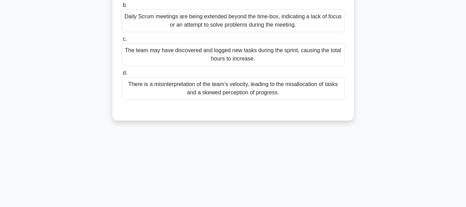
scroll to position [28, 0]
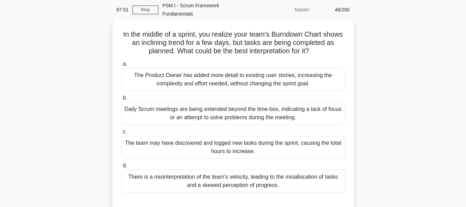
click at [226, 177] on div "There is a misinterpretation of the team’s velocity, leading to the misallocati…" at bounding box center [234, 180] width 224 height 23
click at [122, 168] on input "d. There is a misinterpretation of the team’s velocity, leading to the misalloc…" at bounding box center [122, 165] width 0 height 4
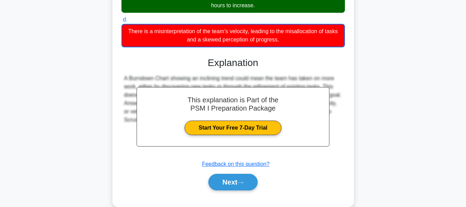
scroll to position [178, 0]
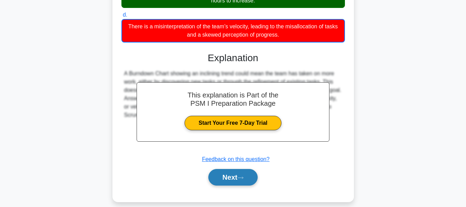
drag, startPoint x: 224, startPoint y: 169, endPoint x: 228, endPoint y: 169, distance: 3.5
click at [225, 169] on button "Next" at bounding box center [232, 177] width 49 height 17
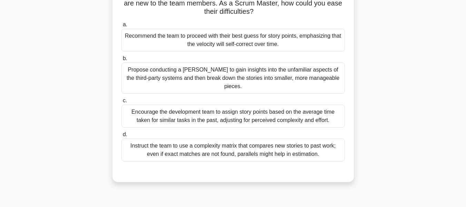
scroll to position [28, 0]
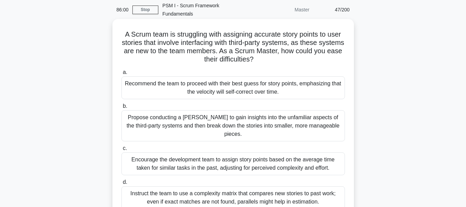
click at [210, 152] on div "Encourage the development team to assign story points based on the average time…" at bounding box center [234, 163] width 224 height 23
click at [122, 149] on input "c. Encourage the development team to assign story points based on the average t…" at bounding box center [122, 148] width 0 height 4
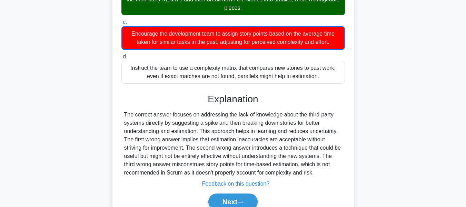
scroll to position [166, 0]
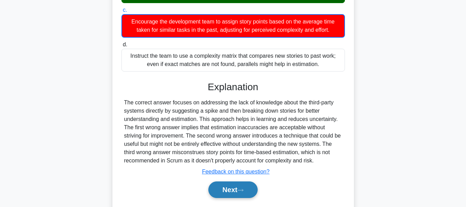
click at [223, 181] on button "Next" at bounding box center [232, 189] width 49 height 17
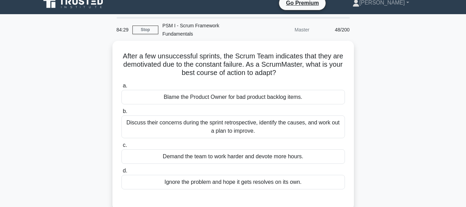
scroll to position [0, 0]
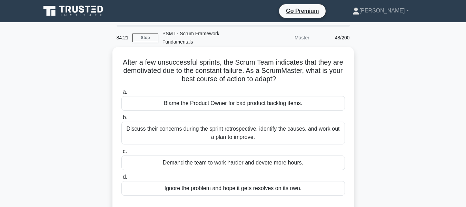
click at [234, 125] on div "Discuss their concerns during the sprint retrospective, identify the causes, an…" at bounding box center [234, 133] width 224 height 23
click at [122, 120] on input "b. Discuss their concerns during the sprint retrospective, identify the causes,…" at bounding box center [122, 117] width 0 height 4
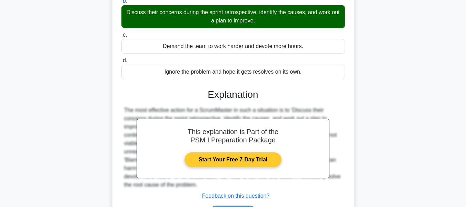
scroll to position [138, 0]
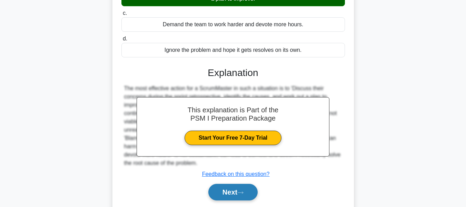
click at [234, 184] on button "Next" at bounding box center [232, 192] width 49 height 17
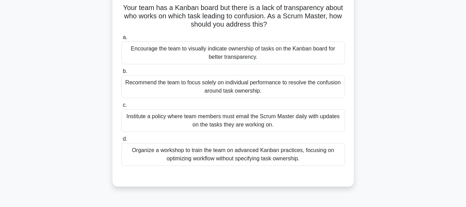
scroll to position [69, 0]
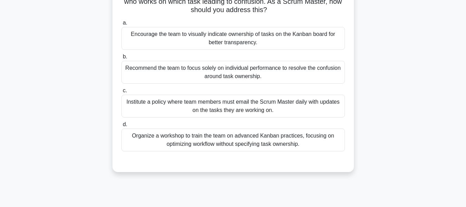
drag, startPoint x: 234, startPoint y: 134, endPoint x: 246, endPoint y: 134, distance: 12.4
click at [234, 134] on div "Organize a workshop to train the team on advanced Kanban practices, focusing on…" at bounding box center [234, 139] width 224 height 23
click at [122, 127] on input "d. Organize a workshop to train the team on advanced Kanban practices, focusing…" at bounding box center [122, 124] width 0 height 4
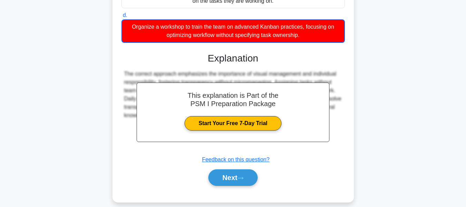
scroll to position [178, 0]
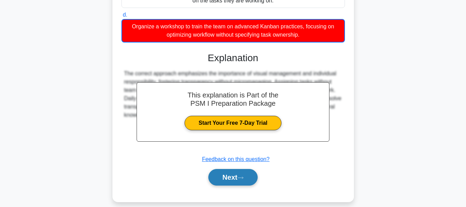
click at [224, 169] on button "Next" at bounding box center [232, 177] width 49 height 17
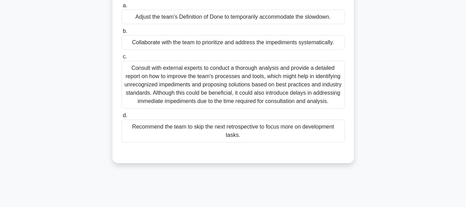
scroll to position [28, 0]
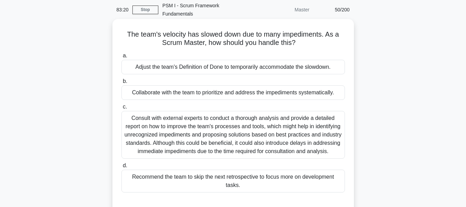
click at [241, 85] on div "Collaborate with the team to prioritize and address the impediments systematica…" at bounding box center [234, 92] width 224 height 14
click at [122, 84] on input "b. Collaborate with the team to prioritize and address the impediments systemat…" at bounding box center [122, 81] width 0 height 4
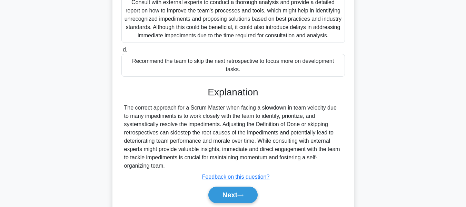
scroll to position [169, 0]
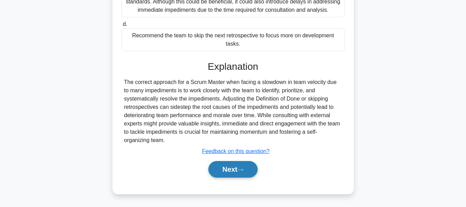
click at [220, 171] on button "Next" at bounding box center [232, 169] width 49 height 17
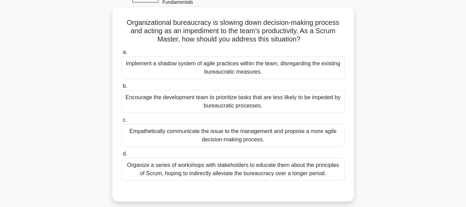
scroll to position [69, 0]
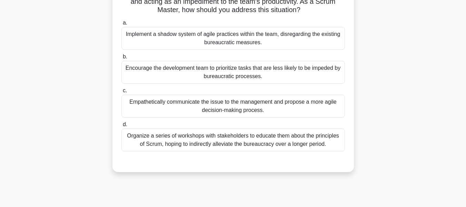
click at [215, 97] on div "Empathetically communicate the issue to the management and propose a more agile…" at bounding box center [234, 106] width 224 height 23
click at [122, 93] on input "c. Empathetically communicate the issue to the management and propose a more ag…" at bounding box center [122, 90] width 0 height 4
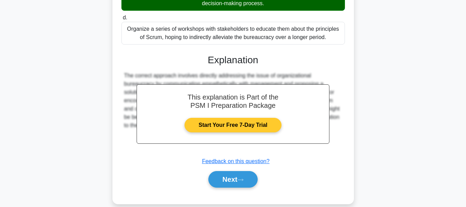
scroll to position [178, 0]
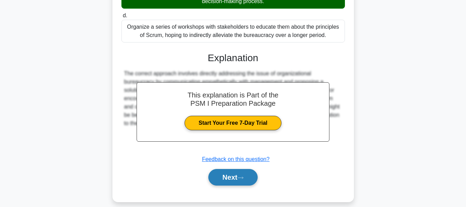
click at [224, 169] on button "Next" at bounding box center [232, 177] width 49 height 17
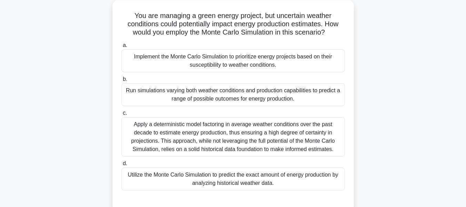
scroll to position [35, 0]
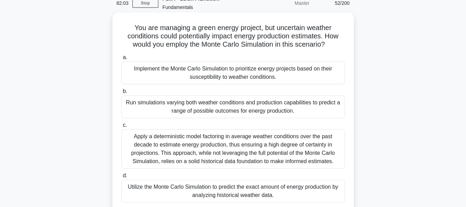
click at [205, 101] on div "Run simulations varying both weather conditions and production capabilities to …" at bounding box center [234, 106] width 224 height 23
click at [122, 94] on input "b. Run simulations varying both weather conditions and production capabilities …" at bounding box center [122, 91] width 0 height 4
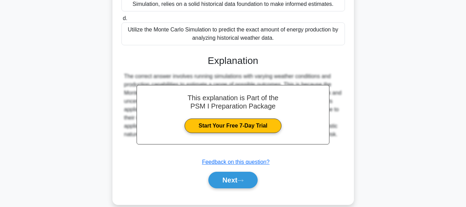
scroll to position [194, 0]
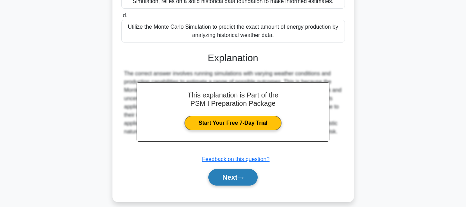
click at [230, 170] on button "Next" at bounding box center [232, 177] width 49 height 17
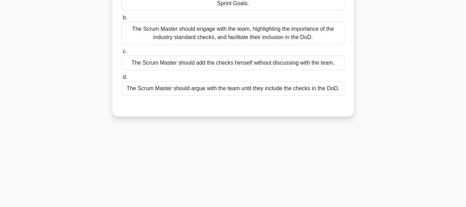
scroll to position [97, 0]
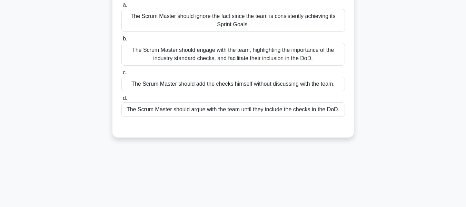
drag, startPoint x: 402, startPoint y: 138, endPoint x: 380, endPoint y: 189, distance: 55.3
click at [380, 189] on div "81:50 Stop PSM I - Scrum Framework Fundamentals Master 53/200 Your Scrum Team c…" at bounding box center [234, 100] width 394 height 345
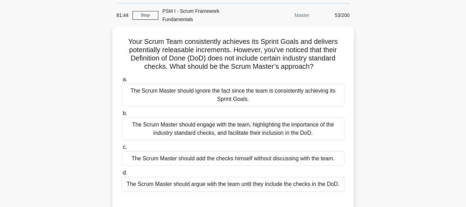
scroll to position [35, 0]
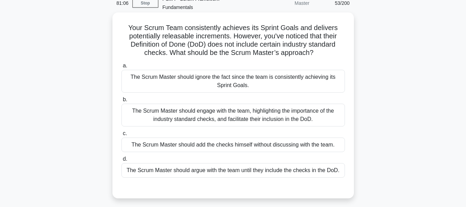
click at [243, 110] on div "The Scrum Master should engage with the team, highlighting the importance of th…" at bounding box center [234, 115] width 224 height 23
click at [122, 102] on input "b. The Scrum Master should engage with the team, highlighting the importance of…" at bounding box center [122, 99] width 0 height 4
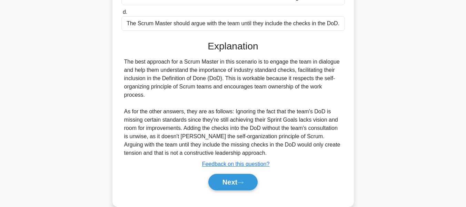
scroll to position [186, 0]
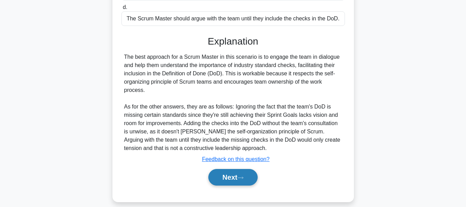
click at [231, 169] on button "Next" at bounding box center [232, 177] width 49 height 17
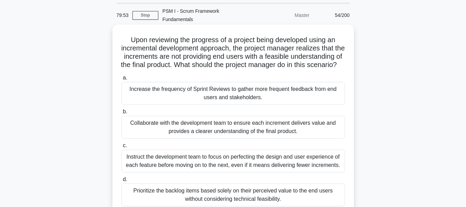
scroll to position [35, 0]
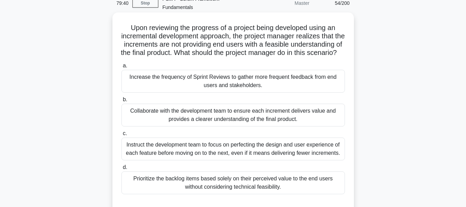
click at [208, 116] on div "Collaborate with the development team to ensure each increment delivers value a…" at bounding box center [234, 115] width 224 height 23
click at [122, 102] on input "b. Collaborate with the development team to ensure each increment delivers valu…" at bounding box center [122, 99] width 0 height 4
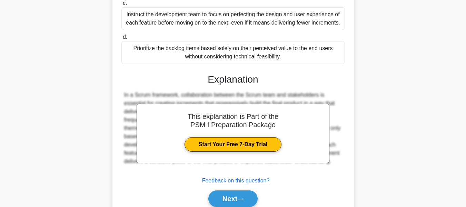
scroll to position [173, 0]
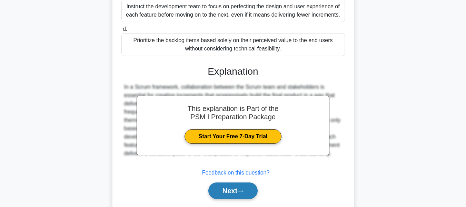
click at [230, 189] on button "Next" at bounding box center [232, 190] width 49 height 17
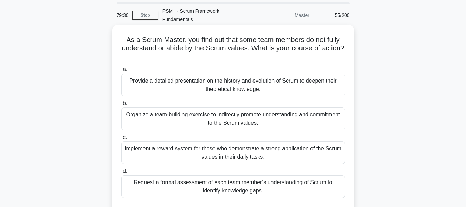
scroll to position [35, 0]
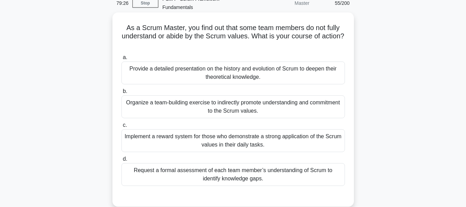
click at [202, 96] on div "Organize a team-building exercise to indirectly promote understanding and commi…" at bounding box center [234, 106] width 224 height 23
click at [122, 94] on input "b. Organize a team-building exercise to indirectly promote understanding and co…" at bounding box center [122, 91] width 0 height 4
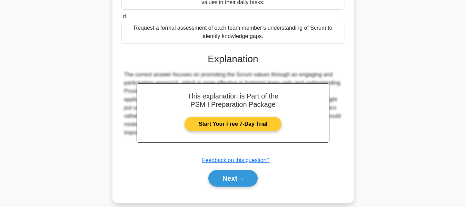
scroll to position [178, 0]
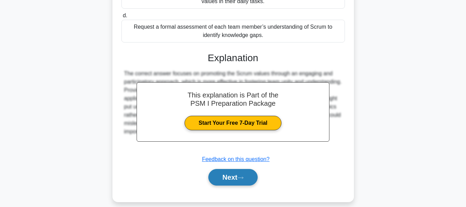
click at [222, 169] on button "Next" at bounding box center [232, 177] width 49 height 17
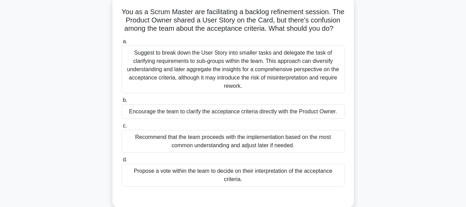
scroll to position [62, 0]
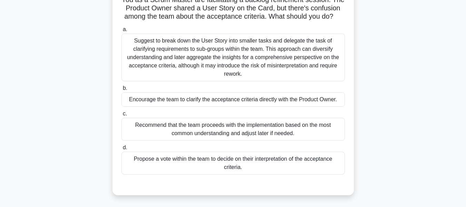
click at [233, 100] on div "Encourage the team to clarify the acceptance criteria directly with the Product…" at bounding box center [234, 99] width 224 height 14
click at [122, 90] on input "b. Encourage the team to clarify the acceptance criteria directly with the Prod…" at bounding box center [122, 88] width 0 height 4
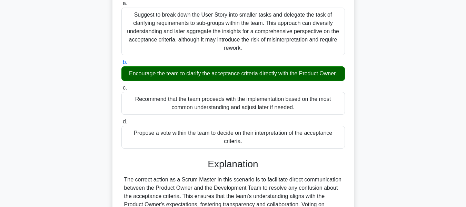
scroll to position [178, 0]
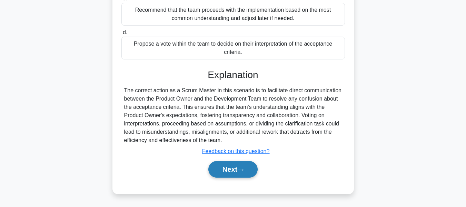
click at [227, 165] on button "Next" at bounding box center [232, 169] width 49 height 17
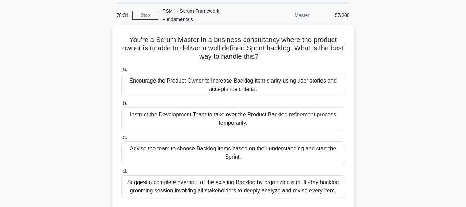
scroll to position [35, 0]
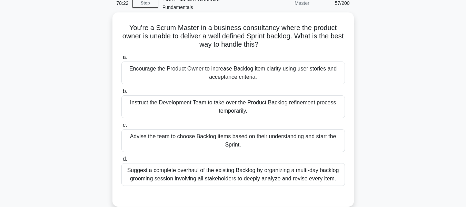
click at [242, 66] on div "Encourage the Product Owner to increase Backlog item clarity using user stories…" at bounding box center [234, 72] width 224 height 23
click at [122, 60] on input "a. Encourage the Product Owner to increase Backlog item clarity using user stor…" at bounding box center [122, 57] width 0 height 4
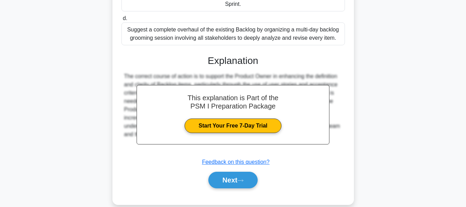
scroll to position [178, 0]
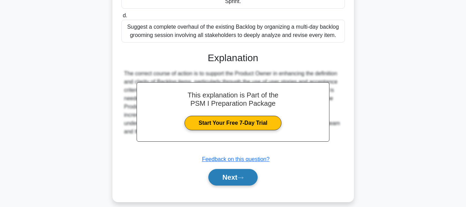
click at [231, 169] on button "Next" at bounding box center [232, 177] width 49 height 17
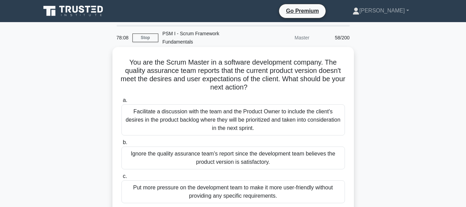
scroll to position [35, 0]
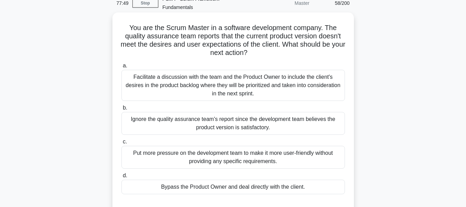
click at [232, 78] on div "Facilitate a discussion with the team and the Product Owner to include the clie…" at bounding box center [234, 85] width 224 height 31
click at [122, 68] on input "a. Facilitate a discussion with the team and the Product Owner to include the c…" at bounding box center [122, 66] width 0 height 4
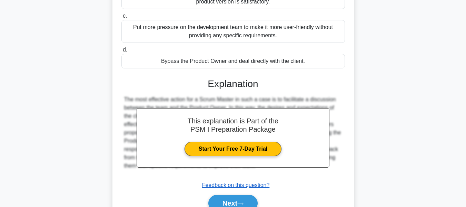
scroll to position [186, 0]
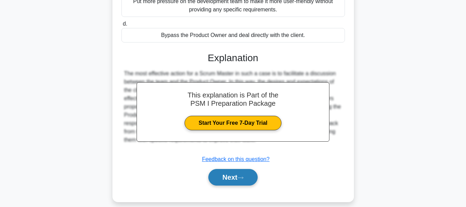
click at [229, 169] on button "Next" at bounding box center [232, 177] width 49 height 17
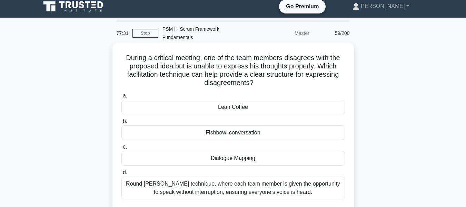
scroll to position [35, 0]
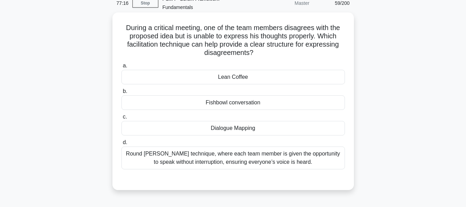
click at [232, 146] on div "Round [PERSON_NAME] technique, where each team member is given the opportunity …" at bounding box center [234, 157] width 224 height 23
click at [122, 145] on input "d. Round [PERSON_NAME] technique, where each team member is given the opportuni…" at bounding box center [122, 142] width 0 height 4
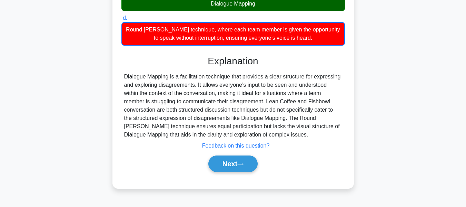
scroll to position [166, 0]
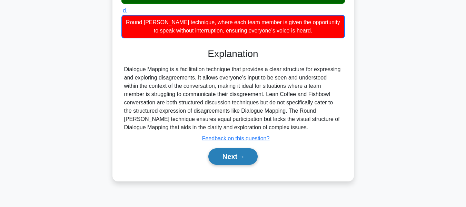
click at [228, 148] on button "Next" at bounding box center [232, 156] width 49 height 17
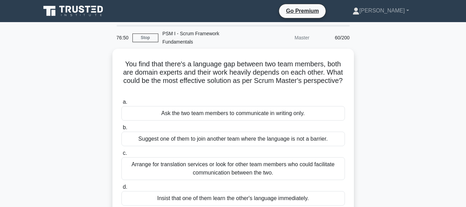
scroll to position [35, 0]
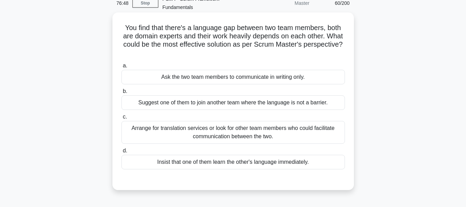
click at [209, 125] on div "Arrange for translation services or look for other team members who could facil…" at bounding box center [234, 132] width 224 height 23
click at [122, 119] on input "c. Arrange for translation services or look for other team members who could fa…" at bounding box center [122, 117] width 0 height 4
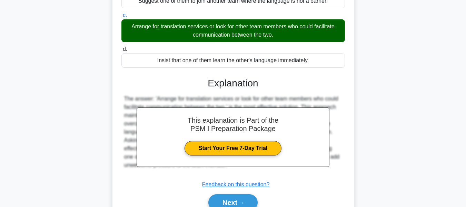
scroll to position [166, 0]
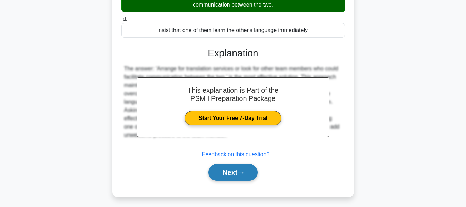
drag, startPoint x: 229, startPoint y: 165, endPoint x: 230, endPoint y: 161, distance: 4.5
click at [229, 165] on button "Next" at bounding box center [232, 172] width 49 height 17
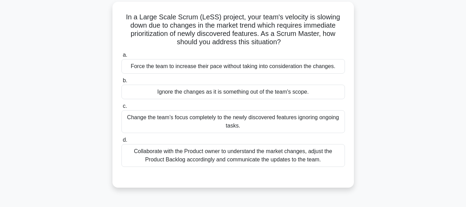
scroll to position [0, 0]
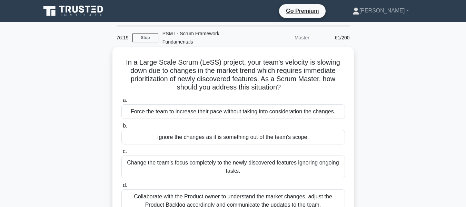
click at [212, 190] on div "Collaborate with the Product owner to understand the market changes, adjust the…" at bounding box center [234, 200] width 224 height 23
click at [122, 187] on input "d. Collaborate with the Product owner to understand the market changes, adjust …" at bounding box center [122, 185] width 0 height 4
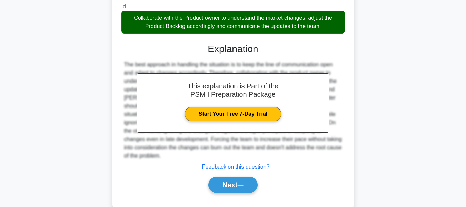
scroll to position [186, 0]
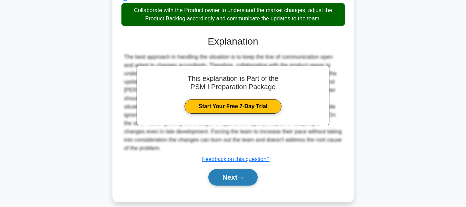
click at [227, 171] on button "Next" at bounding box center [232, 177] width 49 height 17
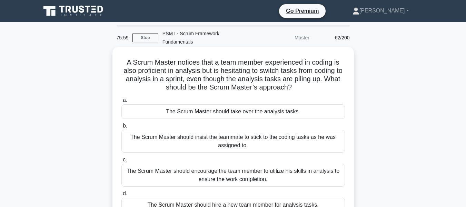
scroll to position [35, 0]
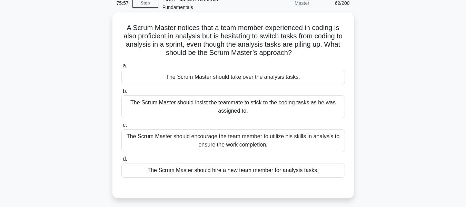
click at [166, 133] on div "The Scrum Master should encourage the team member to utilize his skills in anal…" at bounding box center [234, 140] width 224 height 23
click at [122, 127] on input "c. The Scrum Master should encourage the team member to utilize his skills in a…" at bounding box center [122, 125] width 0 height 4
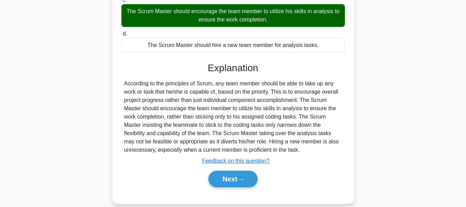
scroll to position [166, 0]
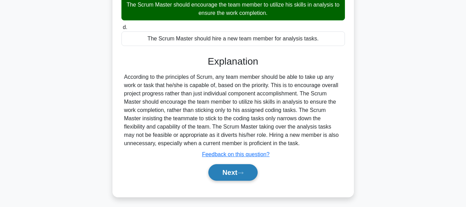
click at [222, 164] on button "Next" at bounding box center [232, 172] width 49 height 17
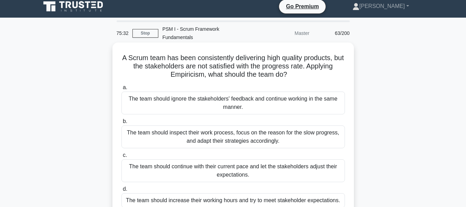
scroll to position [35, 0]
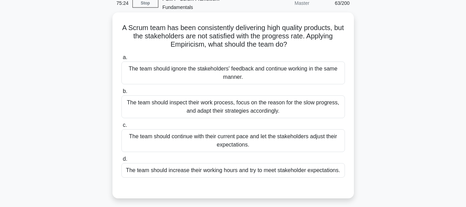
click at [229, 98] on div "The team should inspect their work process, focus on the reason for the slow pr…" at bounding box center [234, 106] width 224 height 23
click at [122, 94] on input "b. The team should inspect their work process, focus on the reason for the slow…" at bounding box center [122, 91] width 0 height 4
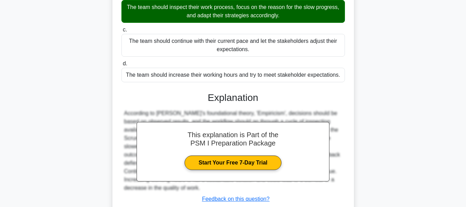
scroll to position [169, 0]
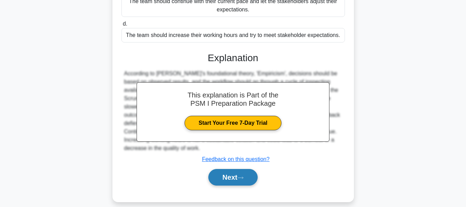
click at [235, 171] on button "Next" at bounding box center [232, 177] width 49 height 17
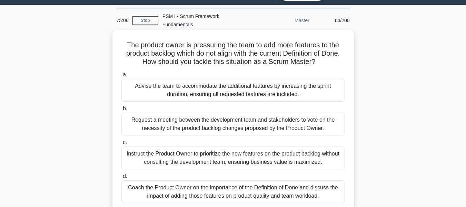
scroll to position [35, 0]
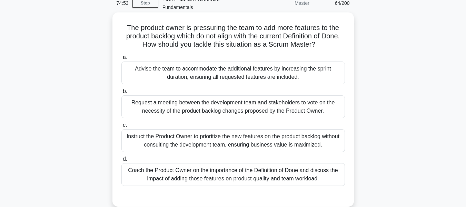
click at [166, 165] on div "Coach the Product Owner on the importance of the Definition of Done and discuss…" at bounding box center [234, 174] width 224 height 23
click at [122, 161] on input "d. Coach the Product Owner on the importance of the Definition of Done and disc…" at bounding box center [122, 159] width 0 height 4
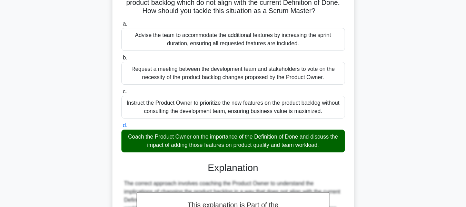
scroll to position [178, 0]
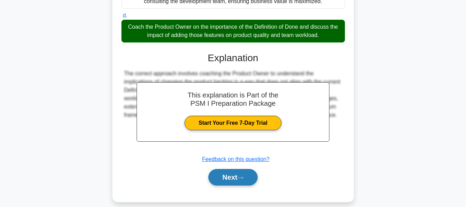
click at [218, 169] on button "Next" at bounding box center [232, 177] width 49 height 17
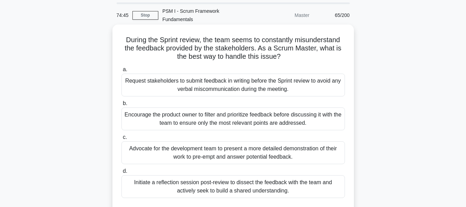
scroll to position [35, 0]
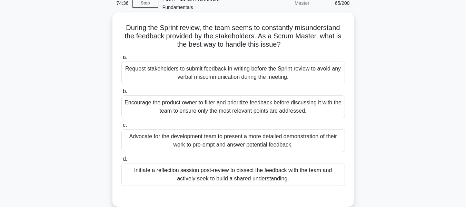
click at [210, 165] on div "Initiate a reflection session post-review to dissect the feedback with the team…" at bounding box center [234, 174] width 224 height 23
click at [122, 161] on input "d. Initiate a reflection session post-review to dissect the feedback with the t…" at bounding box center [122, 159] width 0 height 4
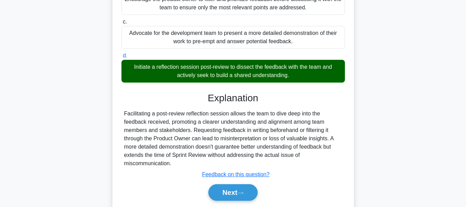
scroll to position [166, 0]
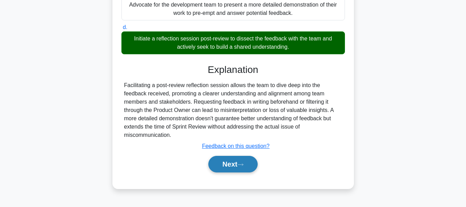
click at [225, 156] on button "Next" at bounding box center [232, 164] width 49 height 17
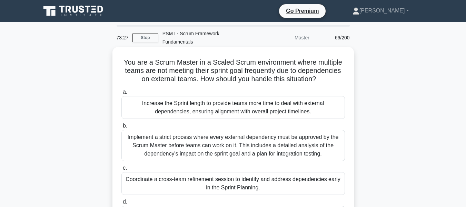
scroll to position [35, 0]
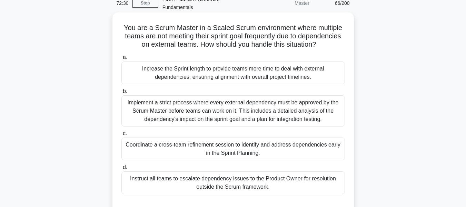
click at [191, 140] on div "Coordinate a cross-team refinement session to identify and address dependencies…" at bounding box center [234, 148] width 224 height 23
click at [122, 136] on input "c. Coordinate a cross-team refinement session to identify and address dependenc…" at bounding box center [122, 133] width 0 height 4
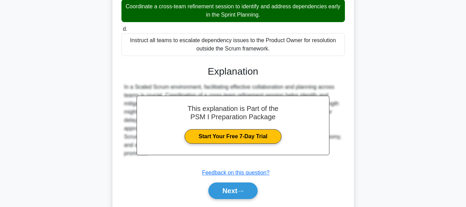
scroll to position [186, 0]
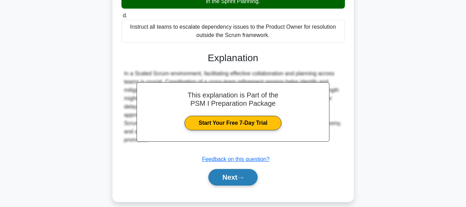
click at [232, 169] on button "Next" at bounding box center [232, 177] width 49 height 17
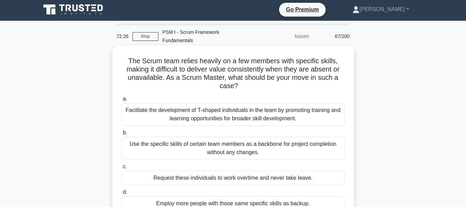
scroll to position [0, 0]
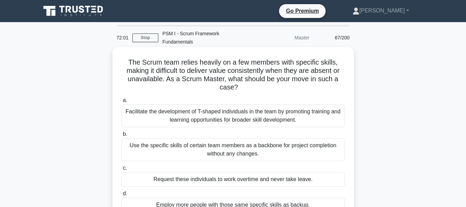
click at [188, 104] on div "Facilitate the development of T-shaped individuals in the team by promoting tra…" at bounding box center [234, 115] width 224 height 23
click at [122, 103] on input "a. Facilitate the development of T-shaped individuals in the team by promoting …" at bounding box center [122, 100] width 0 height 4
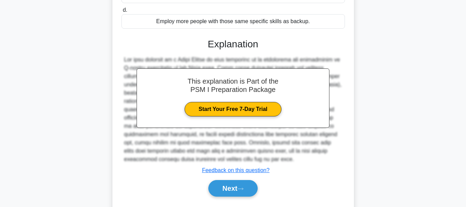
scroll to position [194, 0]
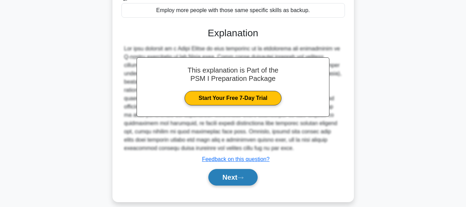
click at [223, 169] on button "Next" at bounding box center [232, 177] width 49 height 17
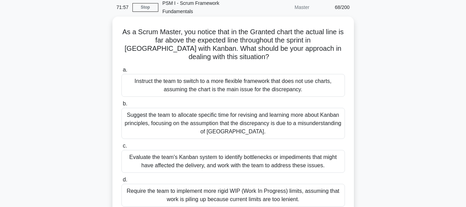
scroll to position [28, 0]
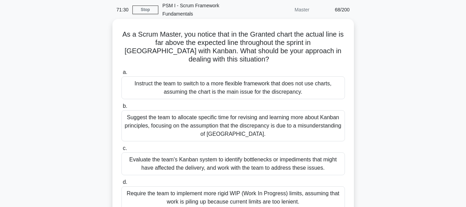
click at [222, 156] on div "Evaluate the team's Kanban system to identify bottlenecks or impediments that m…" at bounding box center [234, 163] width 224 height 23
click at [201, 155] on div "Evaluate the team's Kanban system to identify bottlenecks or impediments that m…" at bounding box center [234, 163] width 224 height 23
click at [122, 151] on input "c. Evaluate the team's Kanban system to identify bottlenecks or impediments tha…" at bounding box center [122, 148] width 0 height 4
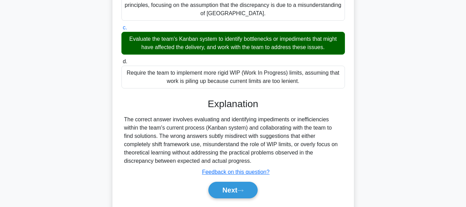
scroll to position [166, 0]
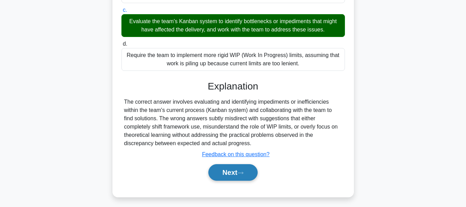
click at [229, 166] on button "Next" at bounding box center [232, 172] width 49 height 17
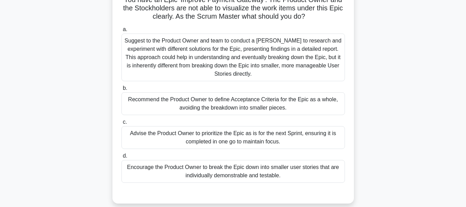
scroll to position [97, 0]
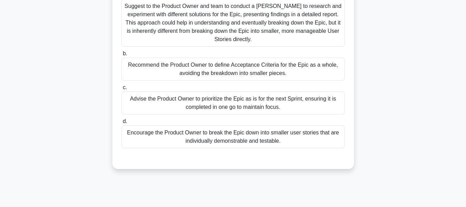
click at [208, 129] on div "Encourage the Product Owner to break the Epic down into smaller user stories th…" at bounding box center [234, 136] width 224 height 23
click at [122, 124] on input "d. Encourage the Product Owner to break the Epic down into smaller user stories…" at bounding box center [122, 121] width 0 height 4
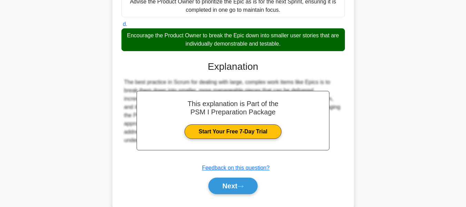
scroll to position [203, 0]
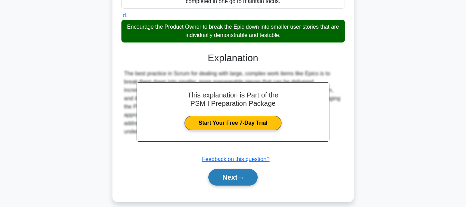
click at [233, 170] on button "Next" at bounding box center [232, 177] width 49 height 17
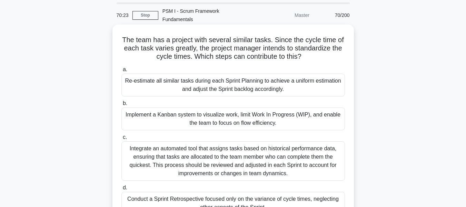
scroll to position [35, 0]
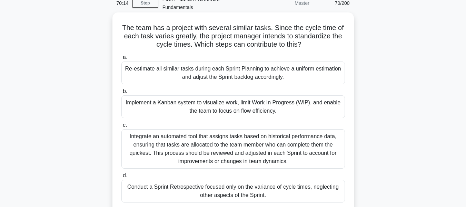
click at [214, 100] on div "Implement a Kanban system to visualize work, limit Work In Progress (WIP), and …" at bounding box center [234, 106] width 224 height 23
click at [122, 94] on input "b. Implement a Kanban system to visualize work, limit Work In Progress (WIP), a…" at bounding box center [122, 91] width 0 height 4
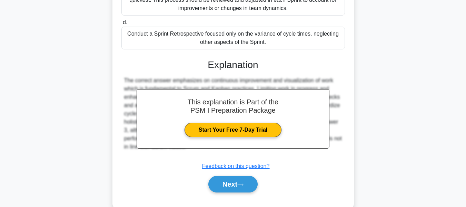
scroll to position [194, 0]
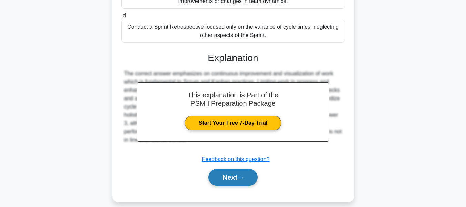
click at [228, 169] on button "Next" at bounding box center [232, 177] width 49 height 17
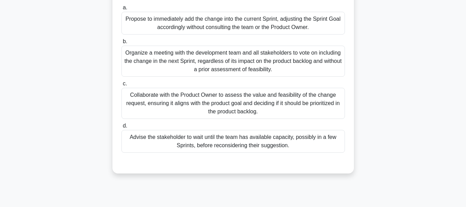
scroll to position [97, 0]
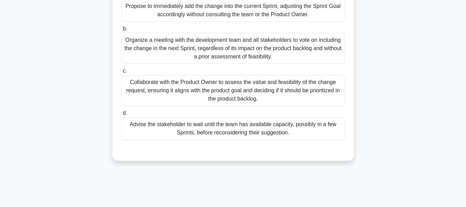
click at [209, 87] on div "Collaborate with the Product Owner to assess the value and feasibility of the c…" at bounding box center [234, 90] width 224 height 31
click at [122, 73] on input "c. Collaborate with the Product Owner to assess the value and feasibility of th…" at bounding box center [122, 71] width 0 height 4
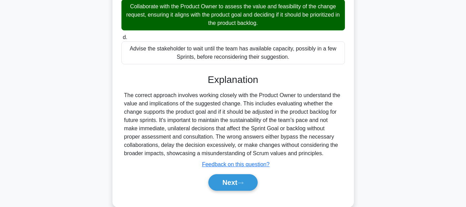
scroll to position [186, 0]
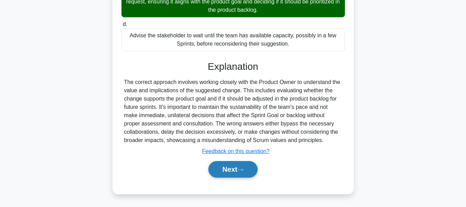
click at [230, 167] on button "Next" at bounding box center [232, 169] width 49 height 17
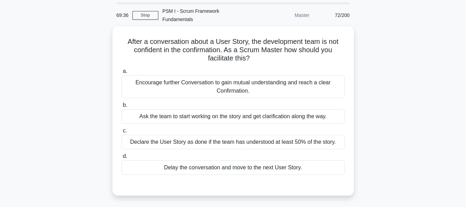
scroll to position [35, 0]
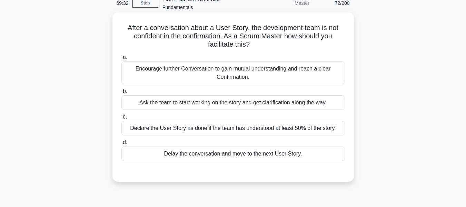
click at [245, 62] on div "Encourage further Conversation to gain mutual understanding and reach a clear C…" at bounding box center [234, 72] width 224 height 23
click at [122, 60] on input "a. Encourage further Conversation to gain mutual understanding and reach a clea…" at bounding box center [122, 57] width 0 height 4
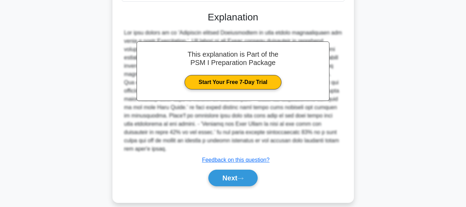
scroll to position [194, 0]
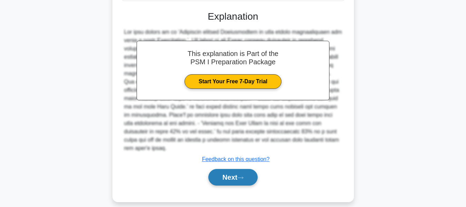
click at [220, 169] on button "Next" at bounding box center [232, 177] width 49 height 17
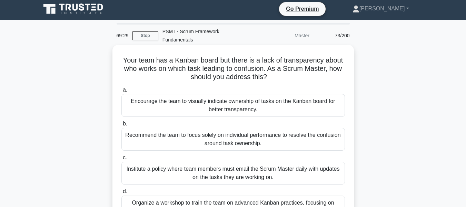
scroll to position [0, 0]
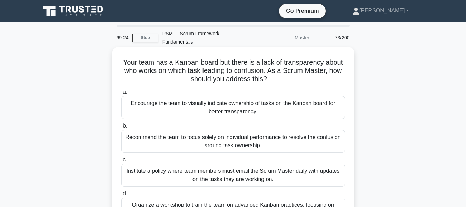
click at [226, 97] on div "Encourage the team to visually indicate ownership of tasks on the Kanban board …" at bounding box center [234, 107] width 224 height 23
click at [122, 94] on input "a. Encourage the team to visually indicate ownership of tasks on the Kanban boa…" at bounding box center [122, 92] width 0 height 4
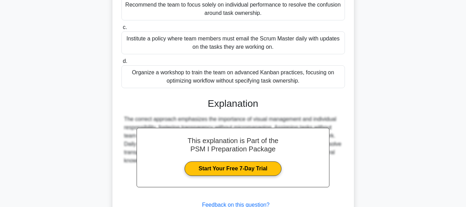
scroll to position [178, 0]
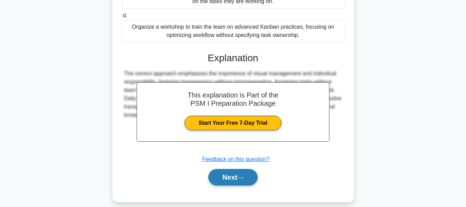
click at [225, 170] on button "Next" at bounding box center [232, 177] width 49 height 17
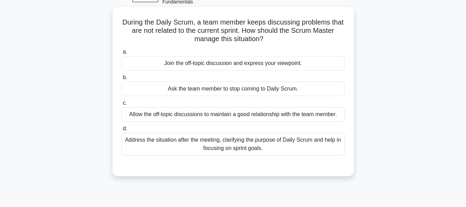
scroll to position [0, 0]
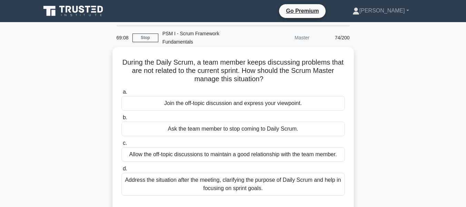
click at [157, 173] on div "Address the situation after the meeting, clarifying the purpose of Daily Scrum …" at bounding box center [234, 184] width 224 height 23
click at [122, 171] on input "d. Address the situation after the meeting, clarifying the purpose of Daily Scr…" at bounding box center [122, 168] width 0 height 4
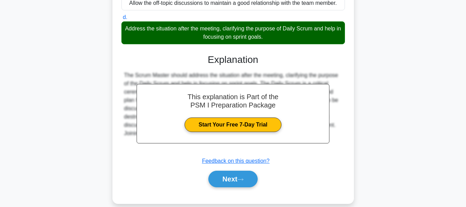
scroll to position [166, 0]
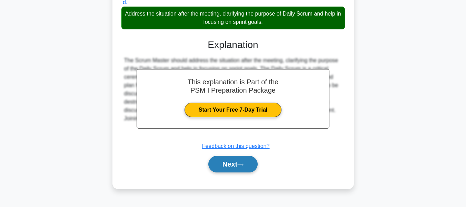
click at [227, 157] on button "Next" at bounding box center [232, 164] width 49 height 17
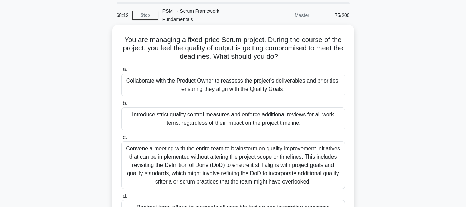
scroll to position [35, 0]
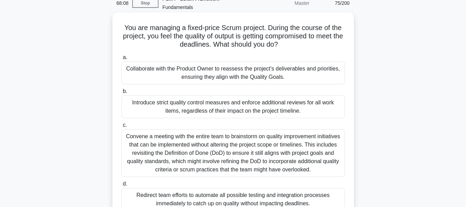
click at [255, 140] on div "Convene a meeting with the entire team to brainstorm on quality improvement ini…" at bounding box center [234, 153] width 224 height 48
click at [122, 127] on input "c. Convene a meeting with the entire team to brainstorm on quality improvement …" at bounding box center [122, 125] width 0 height 4
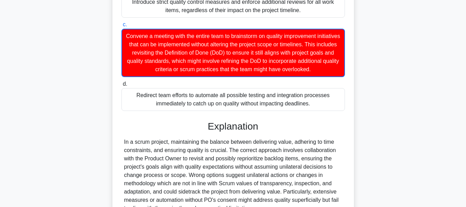
scroll to position [203, 0]
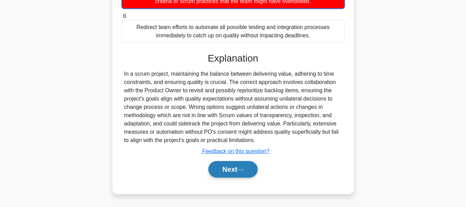
click at [230, 169] on button "Next" at bounding box center [232, 169] width 49 height 17
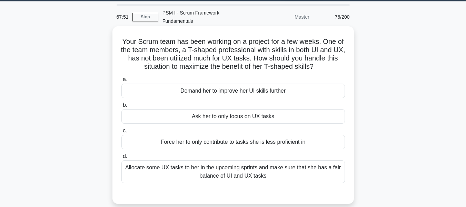
scroll to position [0, 0]
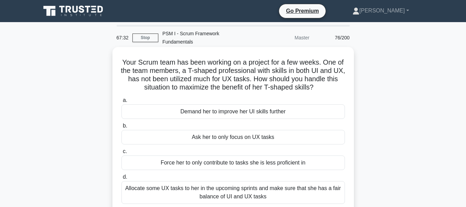
click at [261, 184] on div "Allocate some UX tasks to her in the upcoming sprints and make sure that she ha…" at bounding box center [234, 192] width 224 height 23
click at [122, 179] on input "d. Allocate some UX tasks to her in the upcoming sprints and make sure that she…" at bounding box center [122, 177] width 0 height 4
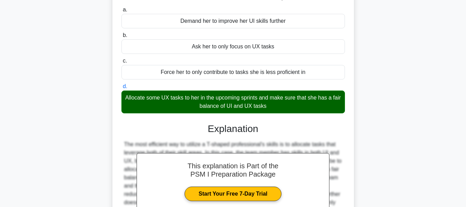
scroll to position [166, 0]
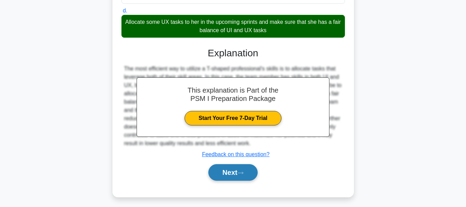
click at [230, 167] on button "Next" at bounding box center [232, 172] width 49 height 17
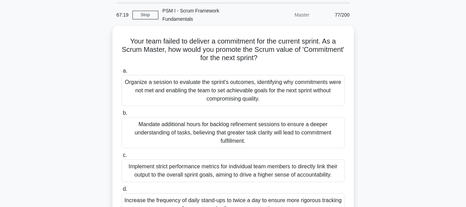
scroll to position [69, 0]
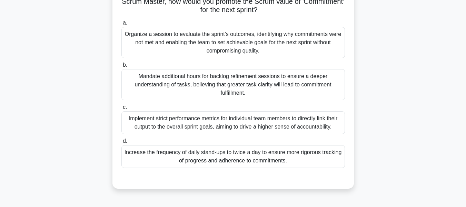
click at [225, 37] on div "Organize a session to evaluate the sprint's outcomes, identifying why commitmen…" at bounding box center [234, 42] width 224 height 31
click at [122, 25] on input "a. Organize a session to evaluate the sprint's outcomes, identifying why commit…" at bounding box center [122, 23] width 0 height 4
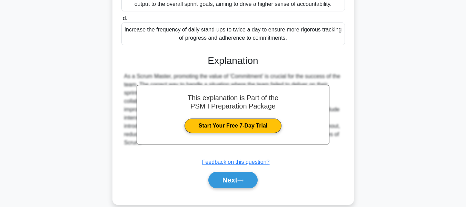
scroll to position [194, 0]
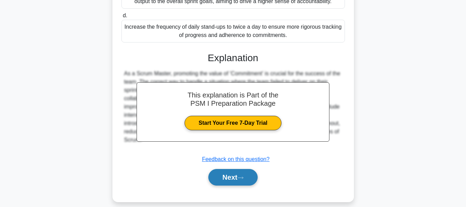
click at [224, 169] on button "Next" at bounding box center [232, 177] width 49 height 17
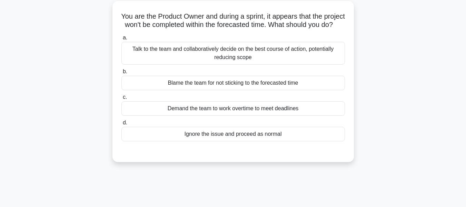
scroll to position [0, 0]
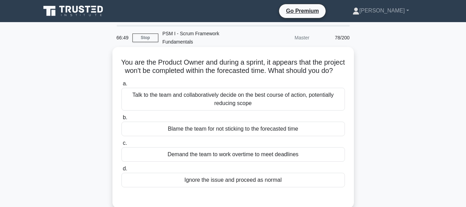
click at [221, 100] on div "Talk to the team and collaboratively decide on the best course of action, poten…" at bounding box center [234, 99] width 224 height 23
click at [122, 86] on input "a. Talk to the team and collaboratively decide on the best course of action, po…" at bounding box center [122, 83] width 0 height 4
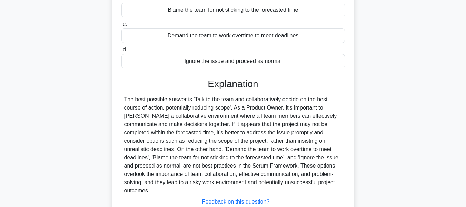
scroll to position [166, 0]
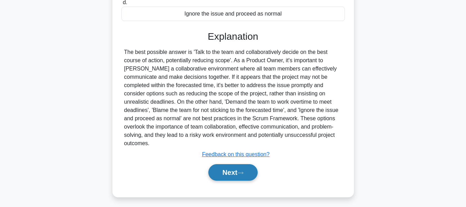
click at [224, 166] on button "Next" at bounding box center [232, 172] width 49 height 17
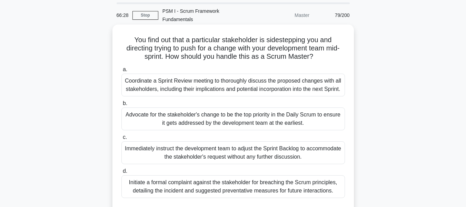
scroll to position [35, 0]
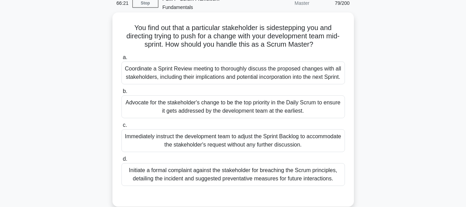
click at [181, 165] on div "Initiate a formal complaint against the stakeholder for breaching the Scrum pri…" at bounding box center [234, 174] width 224 height 23
click at [158, 167] on div "Initiate a formal complaint against the stakeholder for breaching the Scrum pri…" at bounding box center [234, 174] width 224 height 23
click at [159, 166] on div "Initiate a formal complaint against the stakeholder for breaching the Scrum pri…" at bounding box center [234, 174] width 224 height 23
click at [122, 161] on input "d. Initiate a formal complaint against the stakeholder for breaching the Scrum …" at bounding box center [122, 159] width 0 height 4
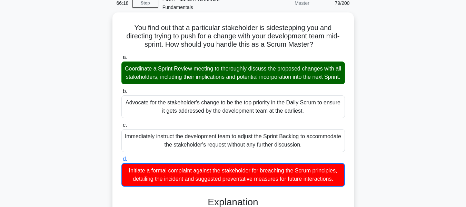
click at [159, 166] on div "Initiate a formal complaint against the stakeholder for breaching the Scrum pri…" at bounding box center [234, 174] width 224 height 23
click at [122, 161] on input "d. Initiate a formal complaint against the stakeholder for breaching the Scrum …" at bounding box center [122, 159] width 0 height 4
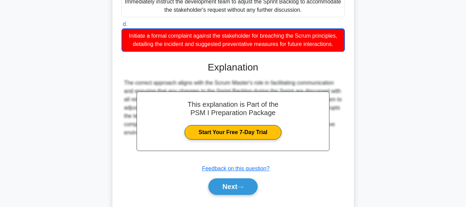
scroll to position [187, 0]
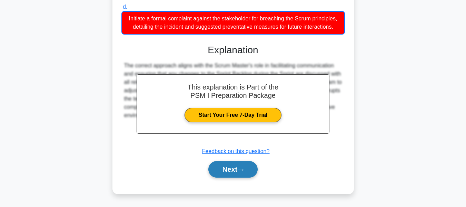
click at [220, 168] on button "Next" at bounding box center [232, 169] width 49 height 17
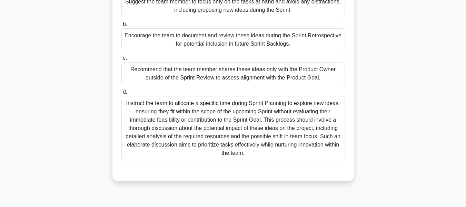
scroll to position [104, 0]
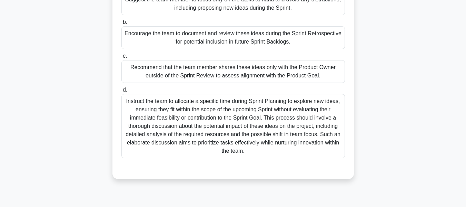
click at [214, 31] on div "Encourage the team to document and review these ideas during the Sprint Retrosp…" at bounding box center [234, 37] width 224 height 23
click at [122, 25] on input "b. Encourage the team to document and review these ideas during the Sprint Retr…" at bounding box center [122, 22] width 0 height 4
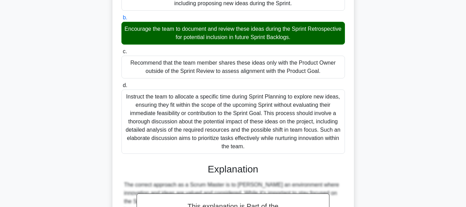
scroll to position [219, 0]
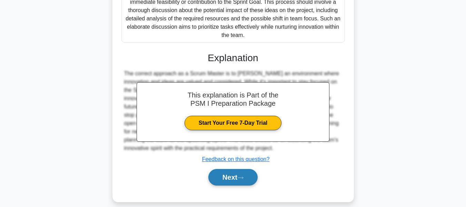
click at [227, 171] on button "Next" at bounding box center [232, 177] width 49 height 17
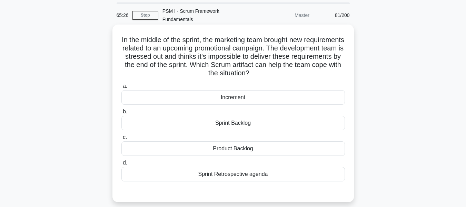
scroll to position [35, 0]
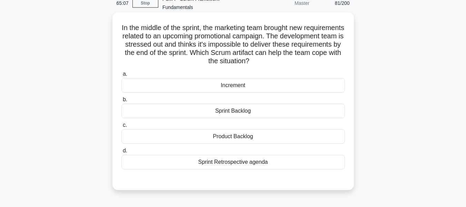
click at [229, 155] on div "Sprint Retrospective agenda" at bounding box center [234, 162] width 224 height 14
click at [122, 153] on input "d. Sprint Retrospective agenda" at bounding box center [122, 150] width 0 height 4
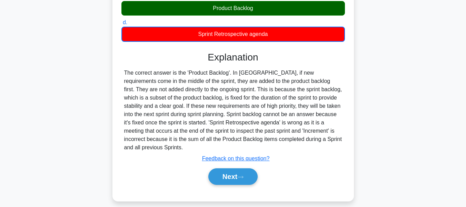
scroll to position [166, 0]
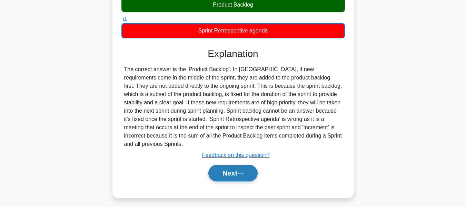
click at [230, 166] on button "Next" at bounding box center [232, 173] width 49 height 17
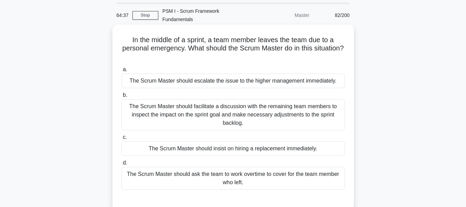
scroll to position [35, 0]
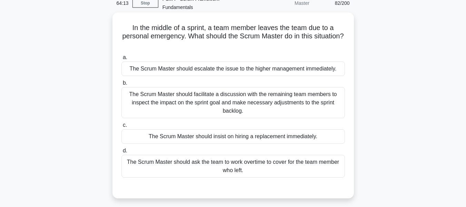
click at [225, 61] on div "The Scrum Master should escalate the issue to the higher management immediately." at bounding box center [234, 68] width 224 height 14
click at [122, 60] on input "a. The Scrum Master should escalate the issue to the higher management immediat…" at bounding box center [122, 57] width 0 height 4
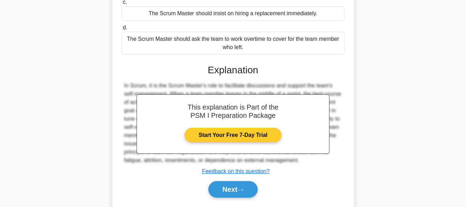
scroll to position [170, 0]
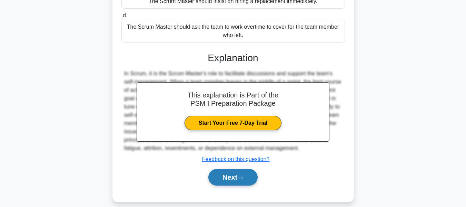
click at [228, 169] on button "Next" at bounding box center [232, 177] width 49 height 17
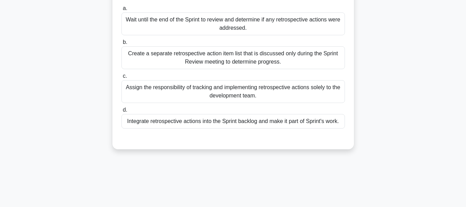
scroll to position [104, 0]
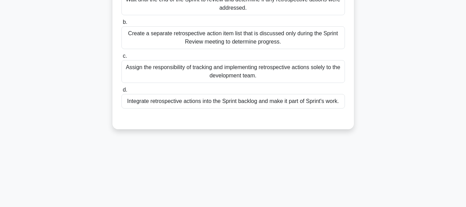
click at [254, 94] on div "Integrate retrospective actions into the Sprint backlog and make it part of Spr…" at bounding box center [234, 101] width 224 height 14
click at [122, 91] on input "d. Integrate retrospective actions into the Sprint backlog and make it part of …" at bounding box center [122, 90] width 0 height 4
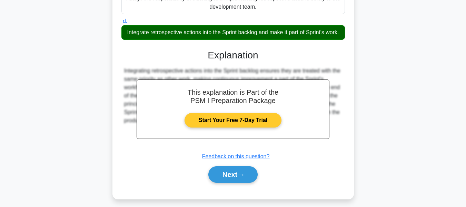
scroll to position [178, 0]
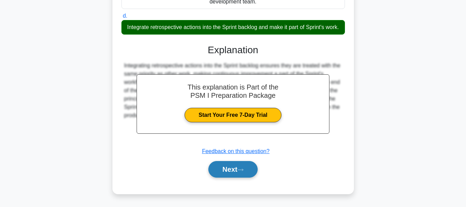
click at [218, 168] on button "Next" at bounding box center [232, 169] width 49 height 17
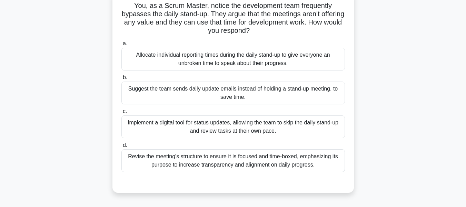
scroll to position [69, 0]
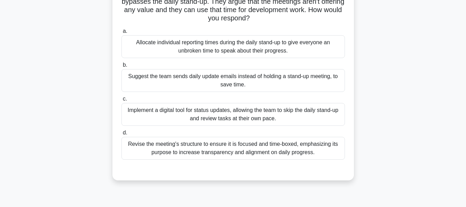
click at [218, 139] on div "Revise the meeting's structure to ensure it is focused and time-boxed, emphasiz…" at bounding box center [234, 148] width 224 height 23
click at [122, 135] on input "d. Revise the meeting's structure to ensure it is focused and time-boxed, empha…" at bounding box center [122, 132] width 0 height 4
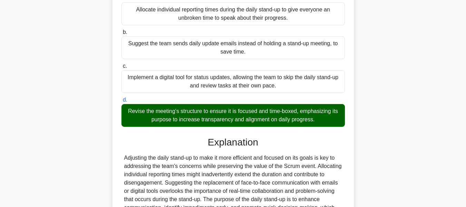
scroll to position [169, 0]
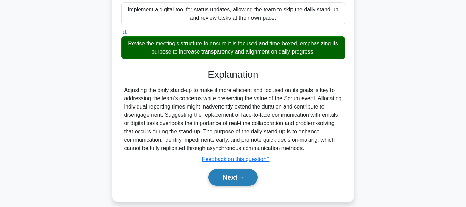
click at [227, 169] on button "Next" at bounding box center [232, 177] width 49 height 17
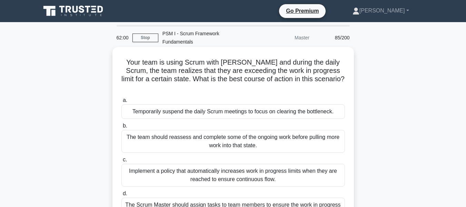
scroll to position [35, 0]
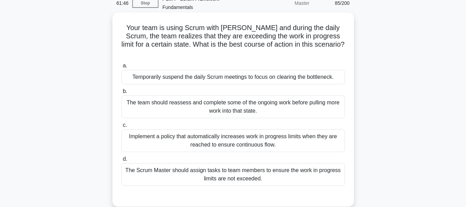
click at [207, 163] on div "The Scrum Master should assign tasks to team members to ensure the work in prog…" at bounding box center [234, 174] width 224 height 23
click at [122, 161] on input "d. The Scrum Master should assign tasks to team members to ensure the work in p…" at bounding box center [122, 159] width 0 height 4
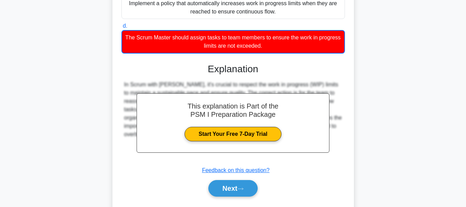
scroll to position [170, 0]
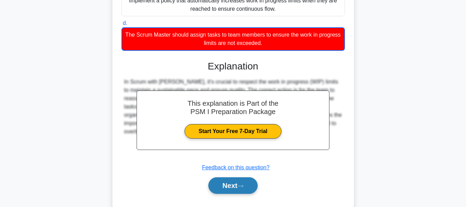
click at [233, 177] on button "Next" at bounding box center [232, 185] width 49 height 17
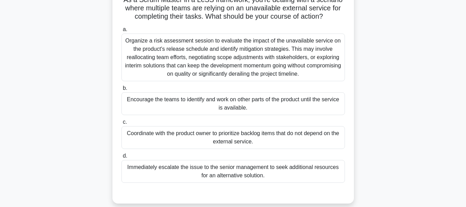
scroll to position [28, 0]
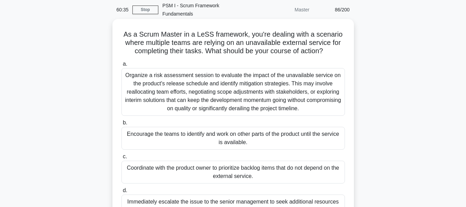
click at [169, 195] on div "Immediately escalate the issue to the senior management to seek additional reso…" at bounding box center [234, 205] width 224 height 23
click at [122, 193] on input "d. Immediately escalate the issue to the senior management to seek additional r…" at bounding box center [122, 190] width 0 height 4
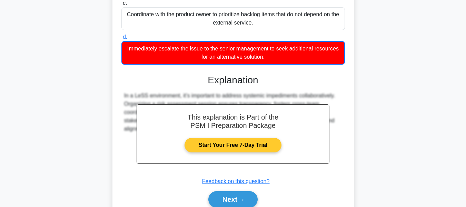
scroll to position [203, 0]
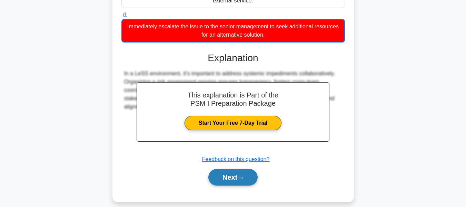
click at [221, 169] on button "Next" at bounding box center [232, 177] width 49 height 17
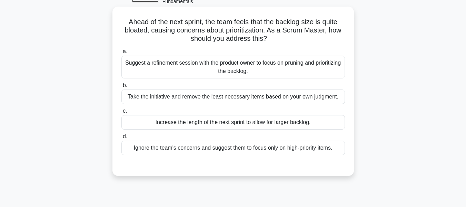
scroll to position [0, 0]
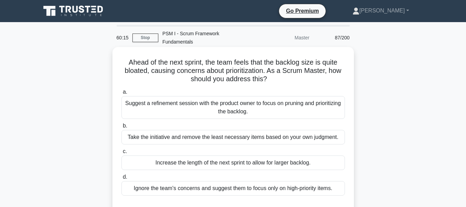
click at [214, 101] on div "Suggest a refinement session with the product owner to focus on pruning and pri…" at bounding box center [234, 107] width 224 height 23
click at [122, 94] on input "a. Suggest a refinement session with the product owner to focus on pruning and …" at bounding box center [122, 92] width 0 height 4
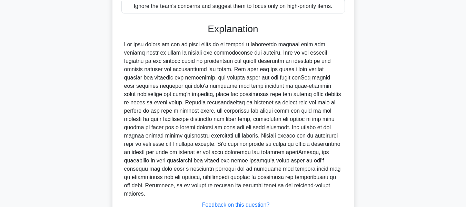
scroll to position [207, 0]
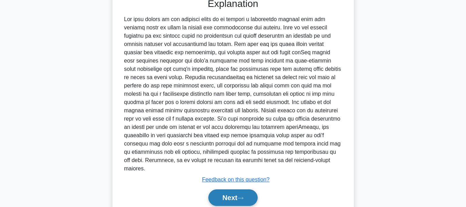
click at [223, 189] on button "Next" at bounding box center [232, 197] width 49 height 17
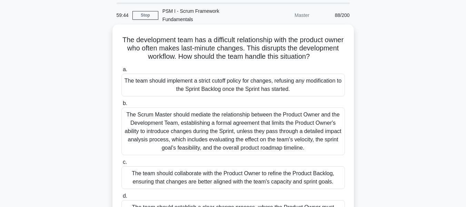
scroll to position [69, 0]
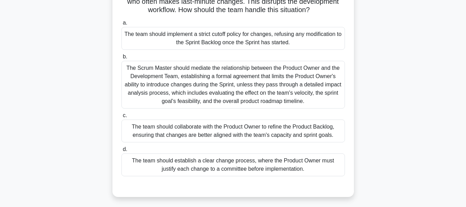
click at [194, 120] on div "The team should collaborate with the Product Owner to refine the Product Backlo…" at bounding box center [234, 130] width 224 height 23
click at [122, 118] on input "c. The team should collaborate with the Product Owner to refine the Product Bac…" at bounding box center [122, 115] width 0 height 4
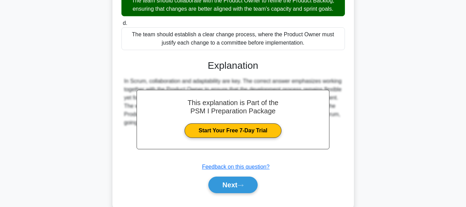
scroll to position [203, 0]
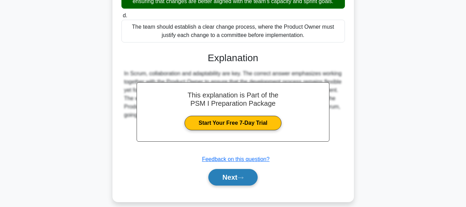
click at [239, 169] on button "Next" at bounding box center [232, 177] width 49 height 17
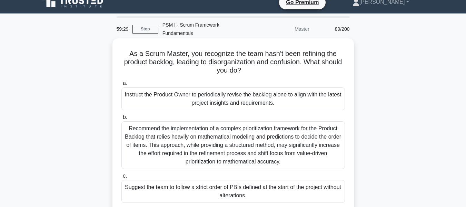
scroll to position [0, 0]
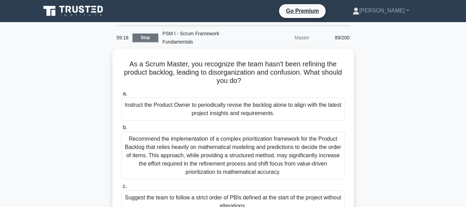
click at [144, 33] on link "Stop" at bounding box center [146, 37] width 26 height 9
